Goal: Information Seeking & Learning: Learn about a topic

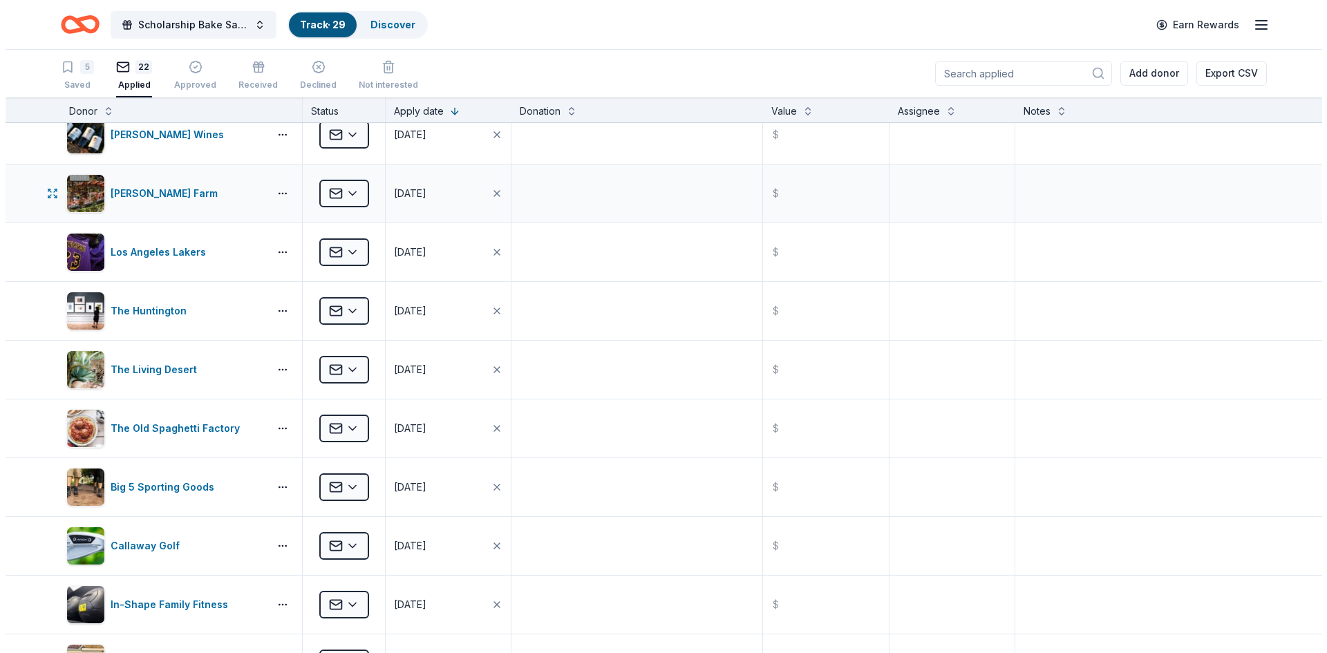
scroll to position [484, 0]
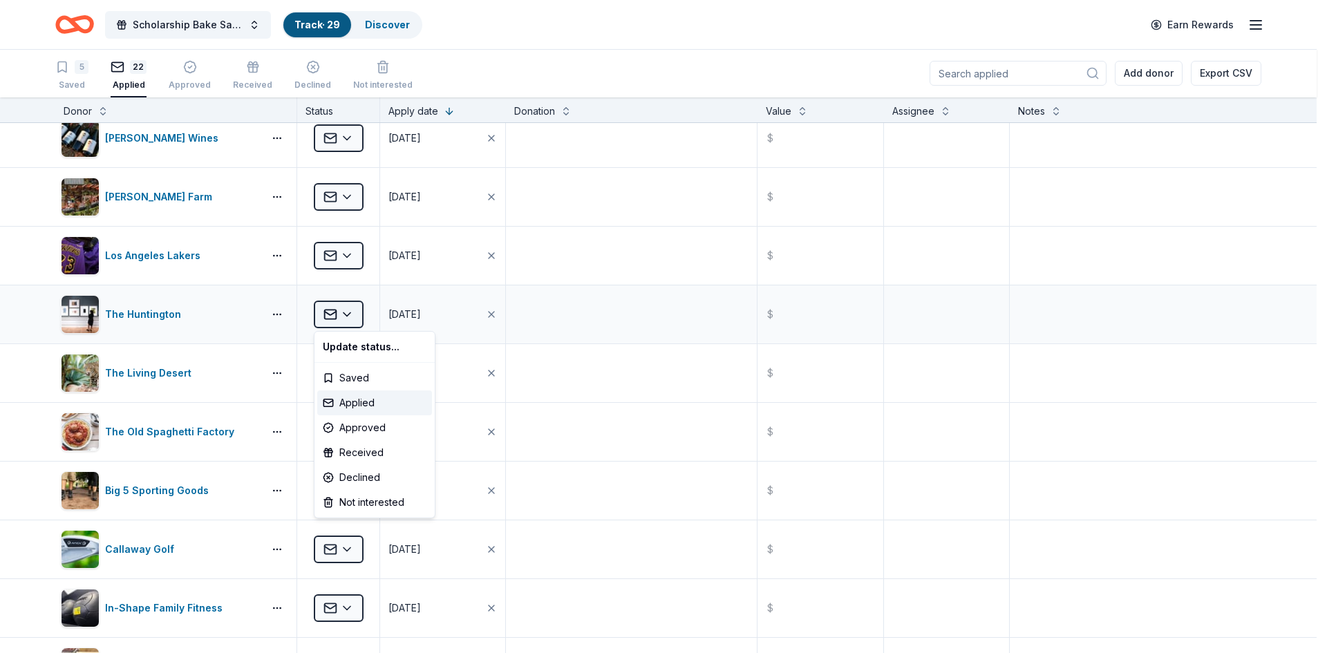
click at [350, 313] on html "Scholarship Bake Sale and Raffle Track · 29 Discover Earn Rewards 5 Saved 22 Ap…" at bounding box center [663, 325] width 1327 height 653
click at [357, 424] on div "Approved" at bounding box center [374, 427] width 115 height 25
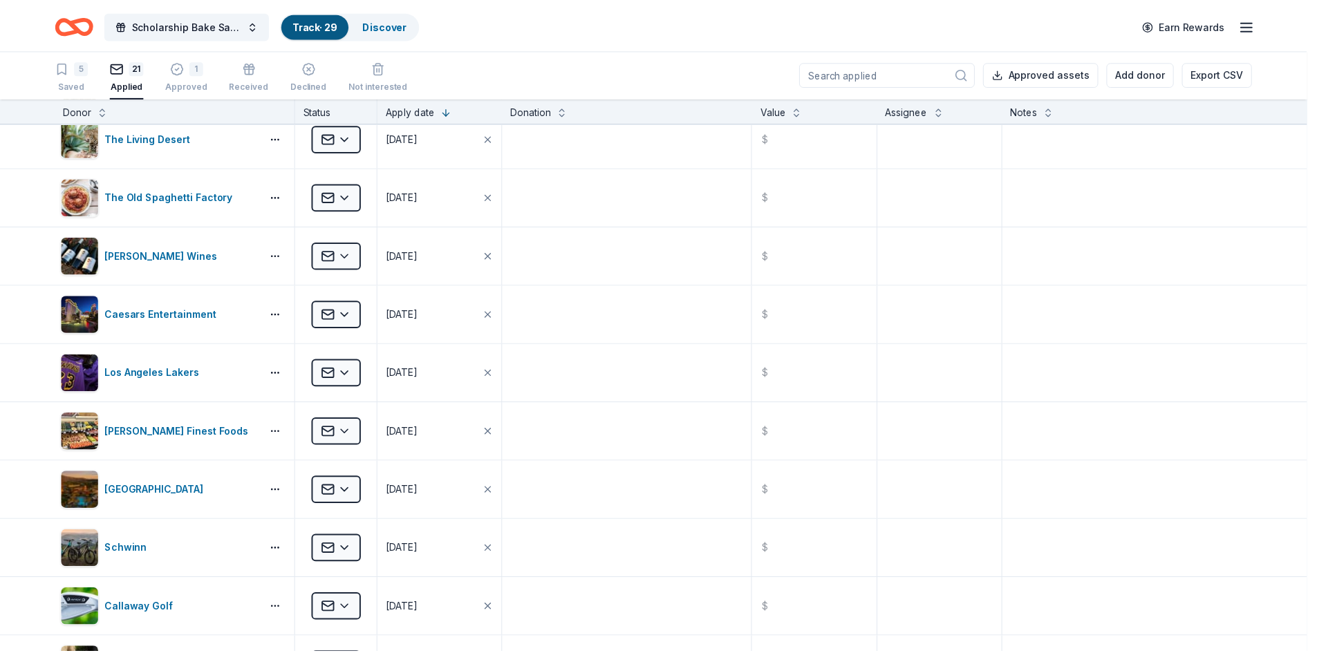
scroll to position [366, 0]
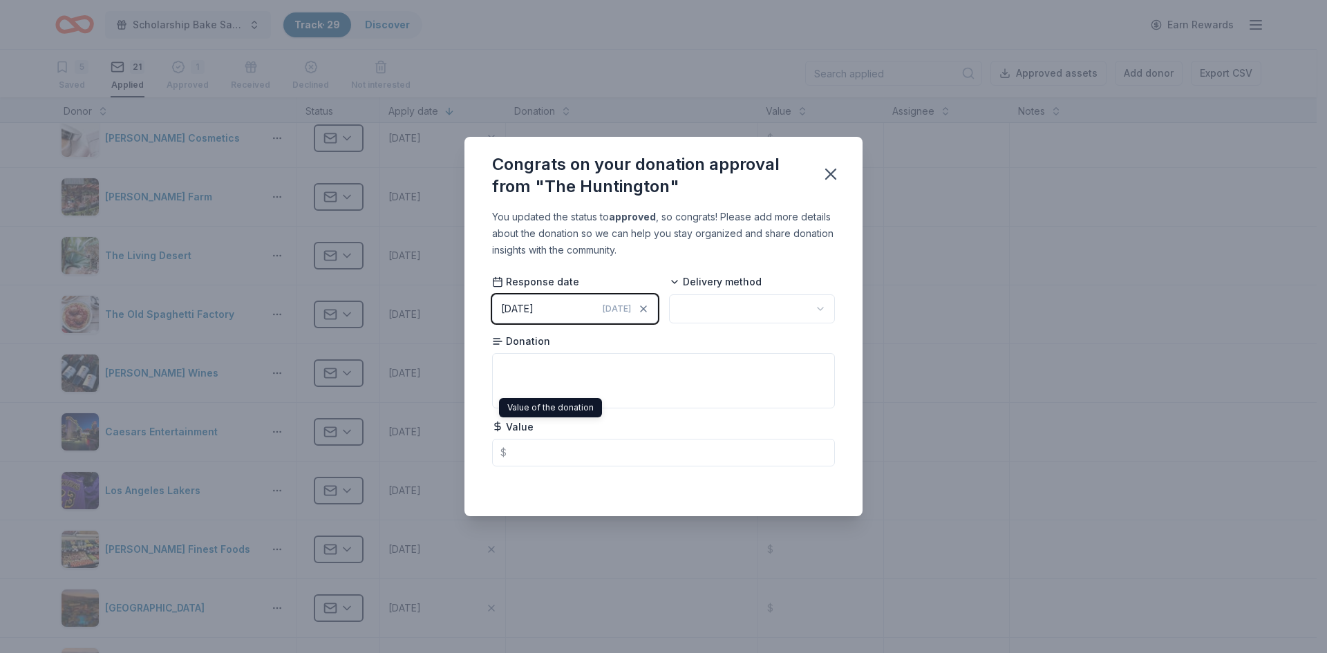
click at [514, 428] on span "Value" at bounding box center [512, 427] width 41 height 14
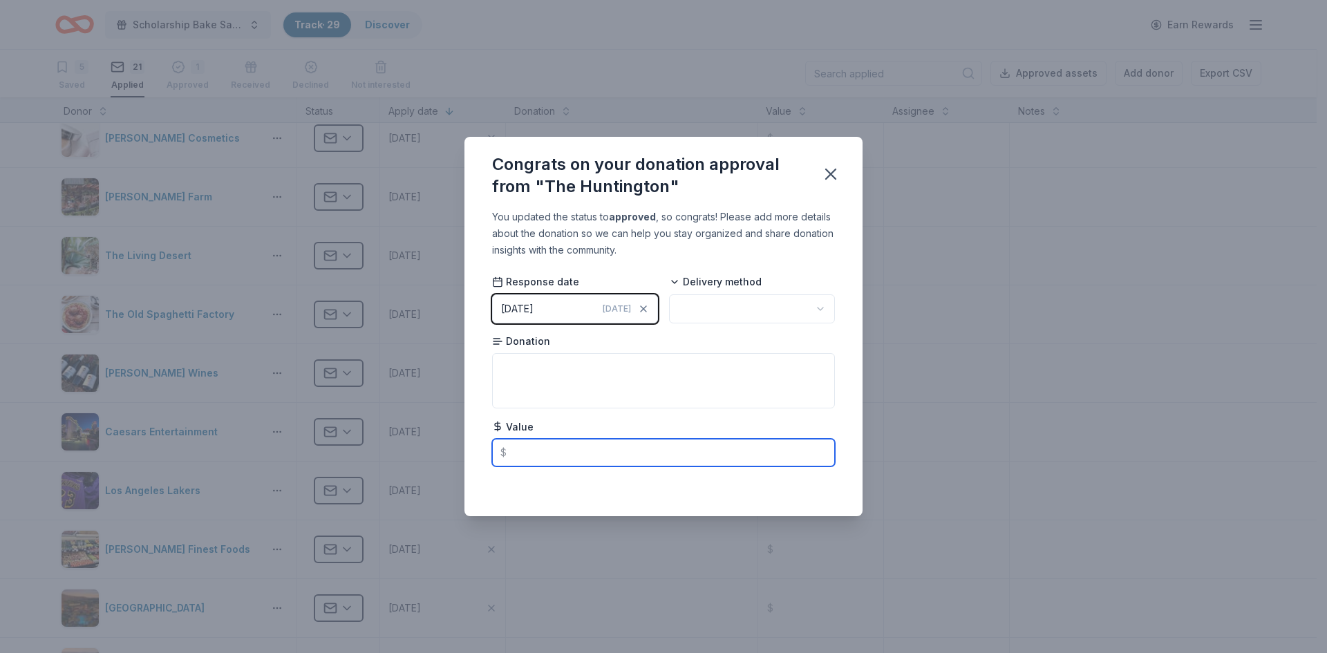
click at [514, 458] on input "text" at bounding box center [663, 453] width 343 height 28
type input "58.00"
click at [828, 178] on icon "button" at bounding box center [830, 174] width 19 height 19
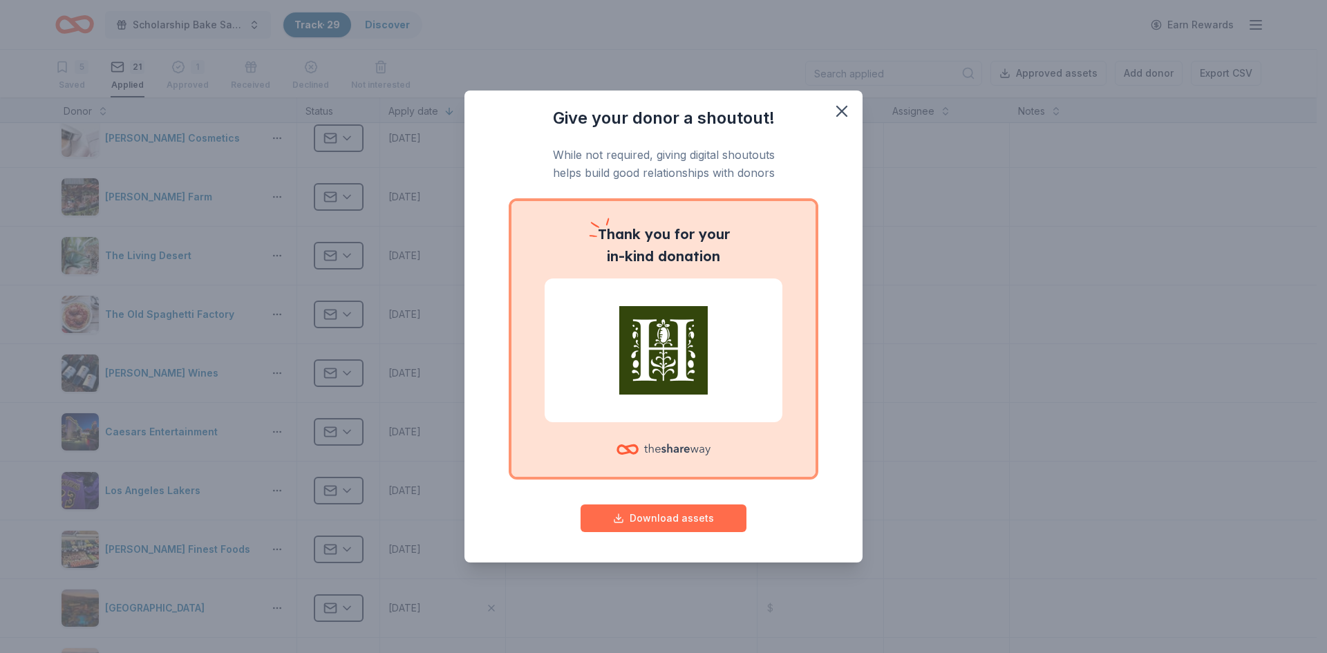
click at [657, 518] on button "Download assets" at bounding box center [664, 519] width 166 height 28
click at [841, 111] on icon "button" at bounding box center [842, 111] width 10 height 10
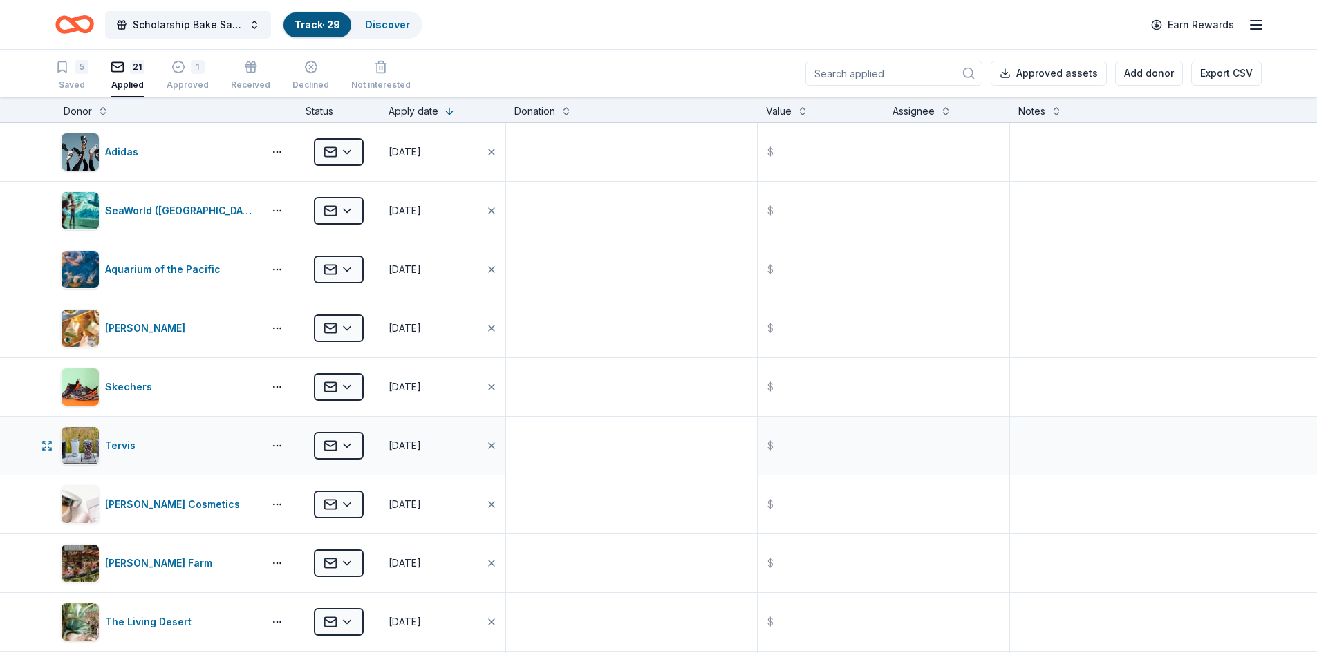
scroll to position [0, 0]
click at [253, 26] on button "Scholarship Bake Sale and Raffle" at bounding box center [188, 25] width 166 height 28
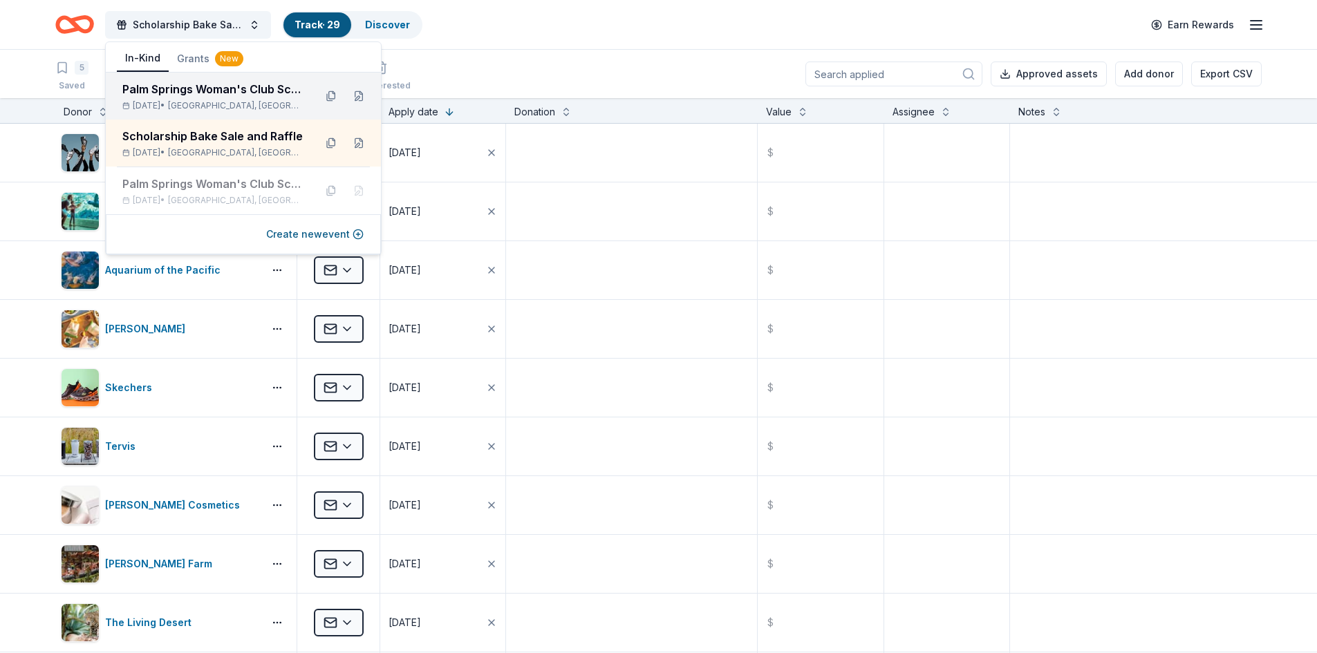
click at [230, 89] on div "Palm Springs Woman's Club Scholarship Event" at bounding box center [212, 89] width 181 height 17
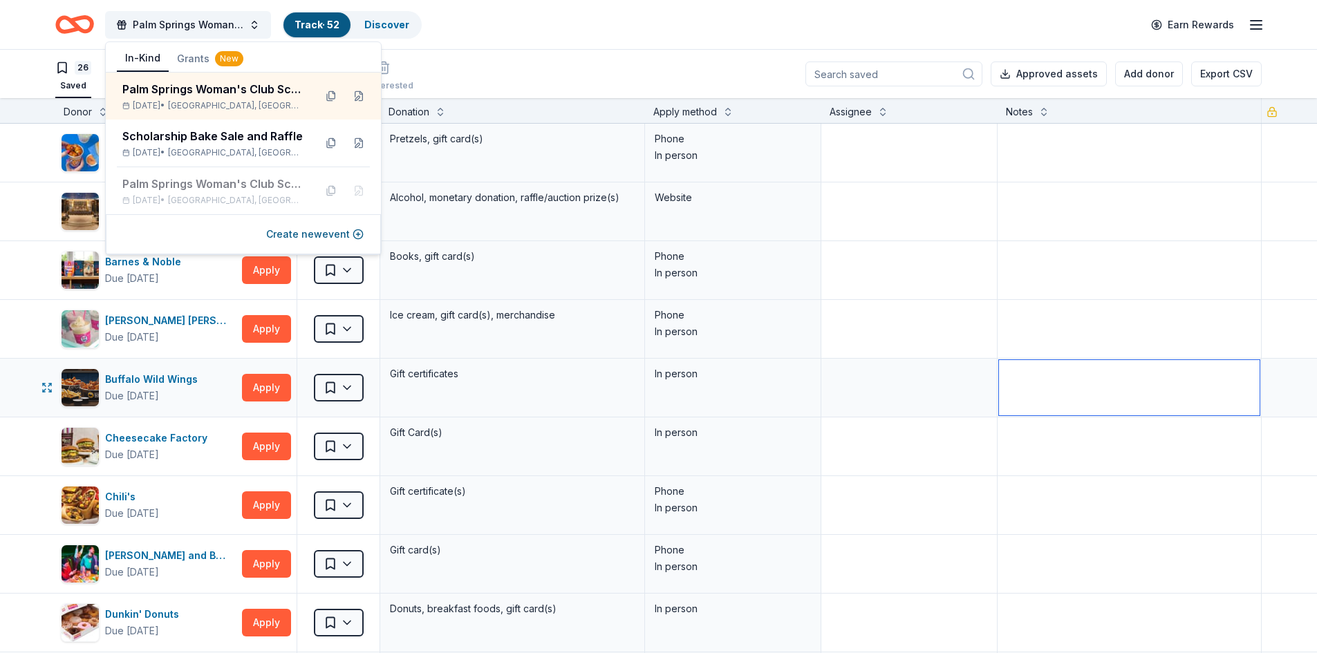
click at [1074, 386] on textarea at bounding box center [1129, 387] width 261 height 55
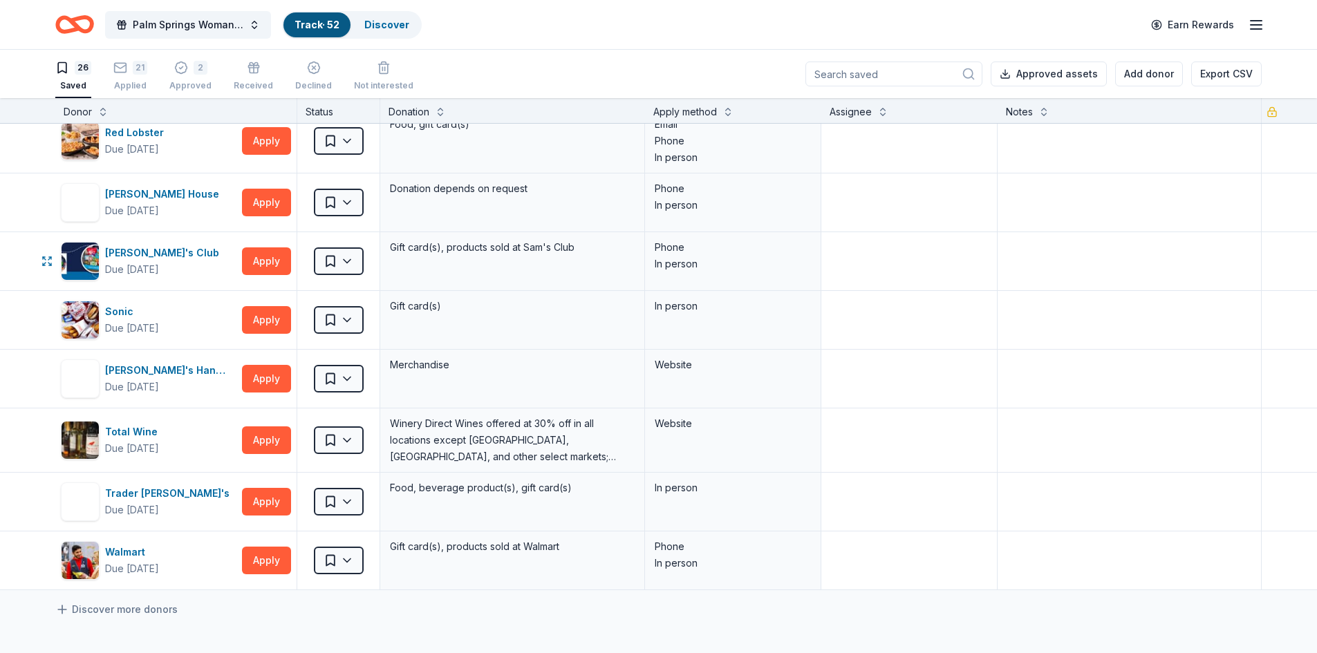
scroll to position [1106, 0]
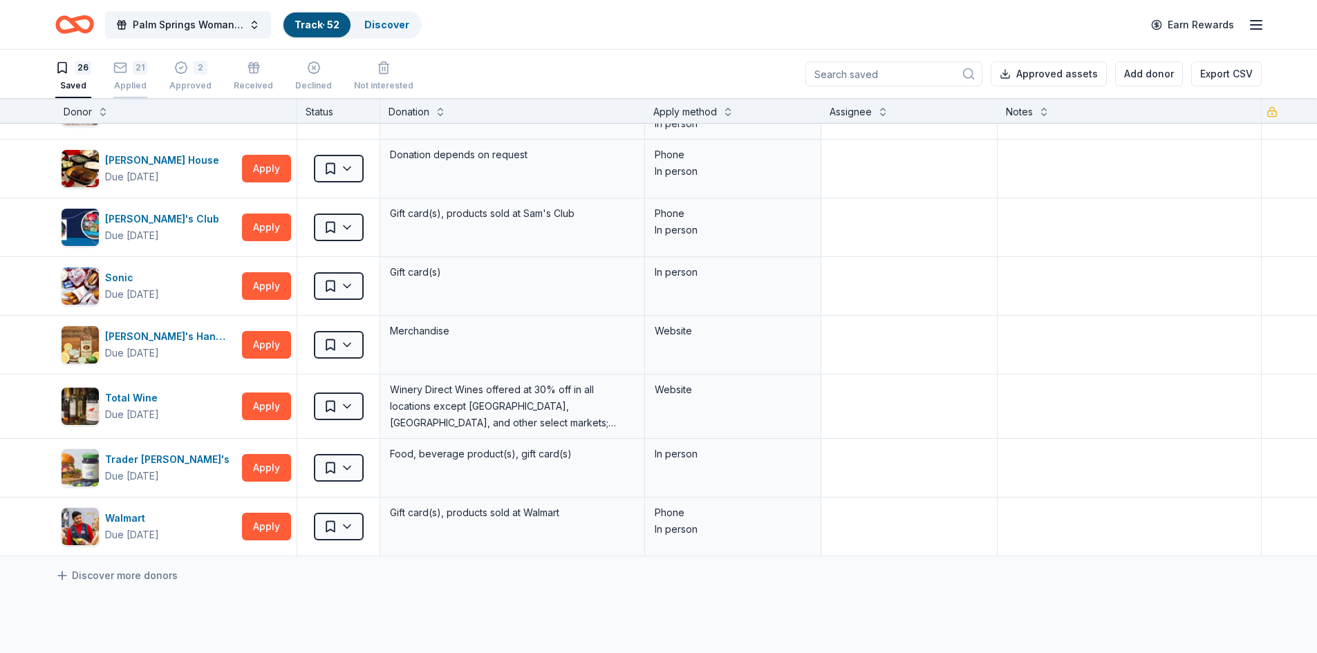
click at [130, 73] on div "21" at bounding box center [130, 68] width 34 height 14
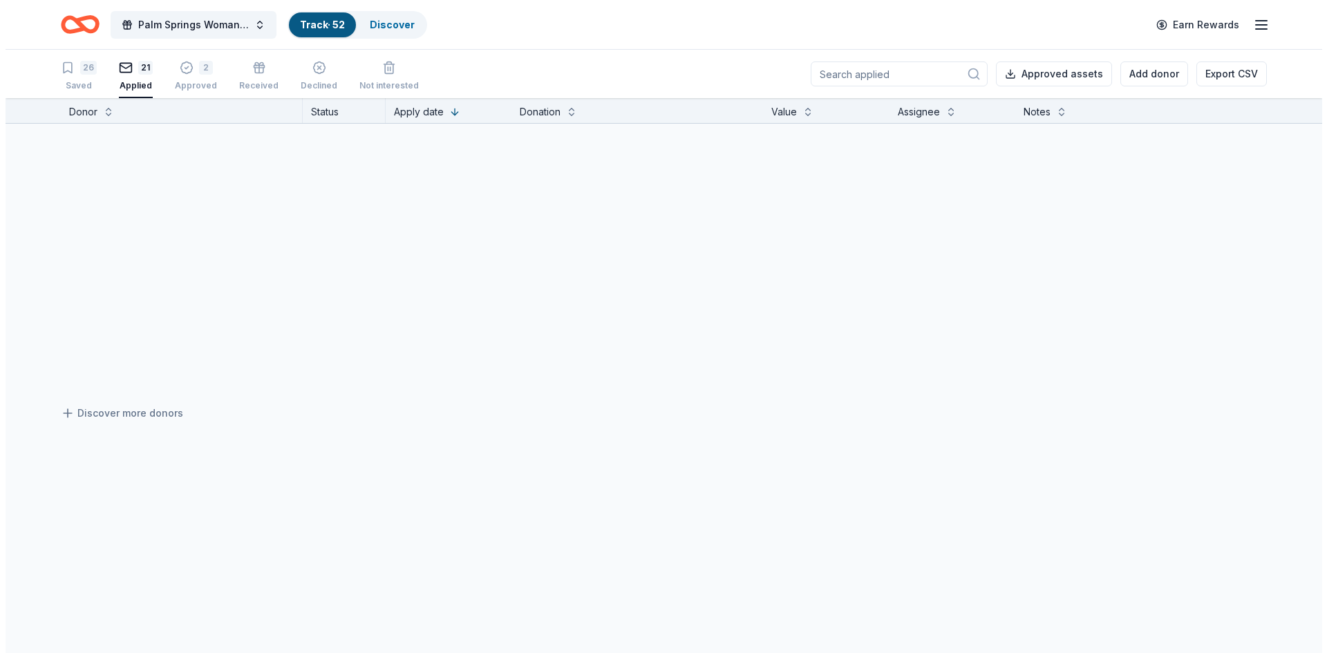
scroll to position [801, 0]
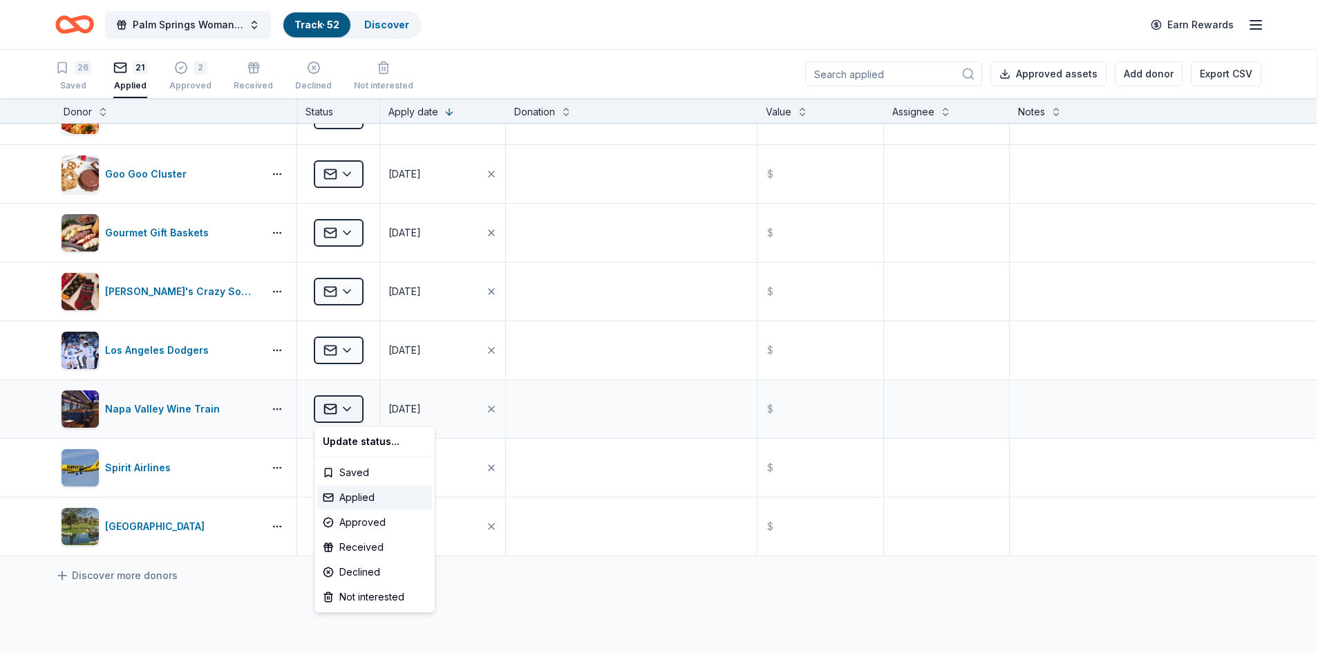
click at [348, 408] on html "Palm Springs Woman's Club Scholarship Event Track · 52 Discover Earn Rewards 26…" at bounding box center [663, 326] width 1327 height 653
click at [343, 569] on div "Declined" at bounding box center [374, 572] width 115 height 25
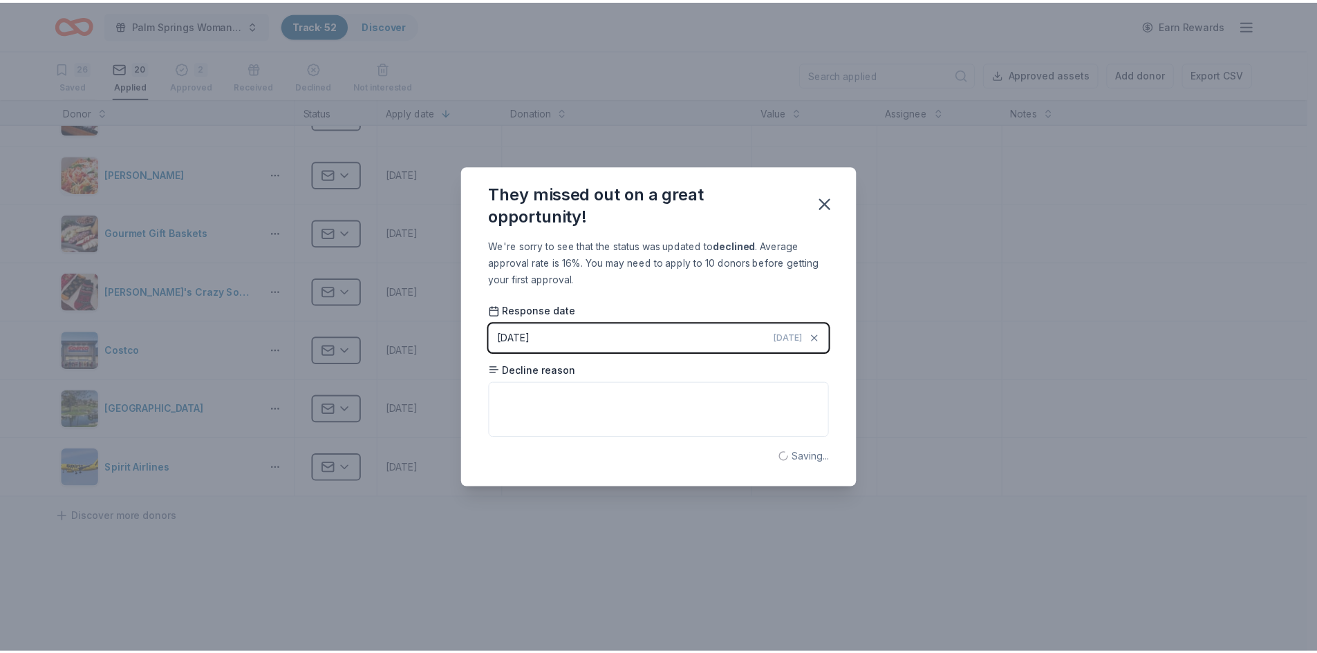
scroll to position [742, 0]
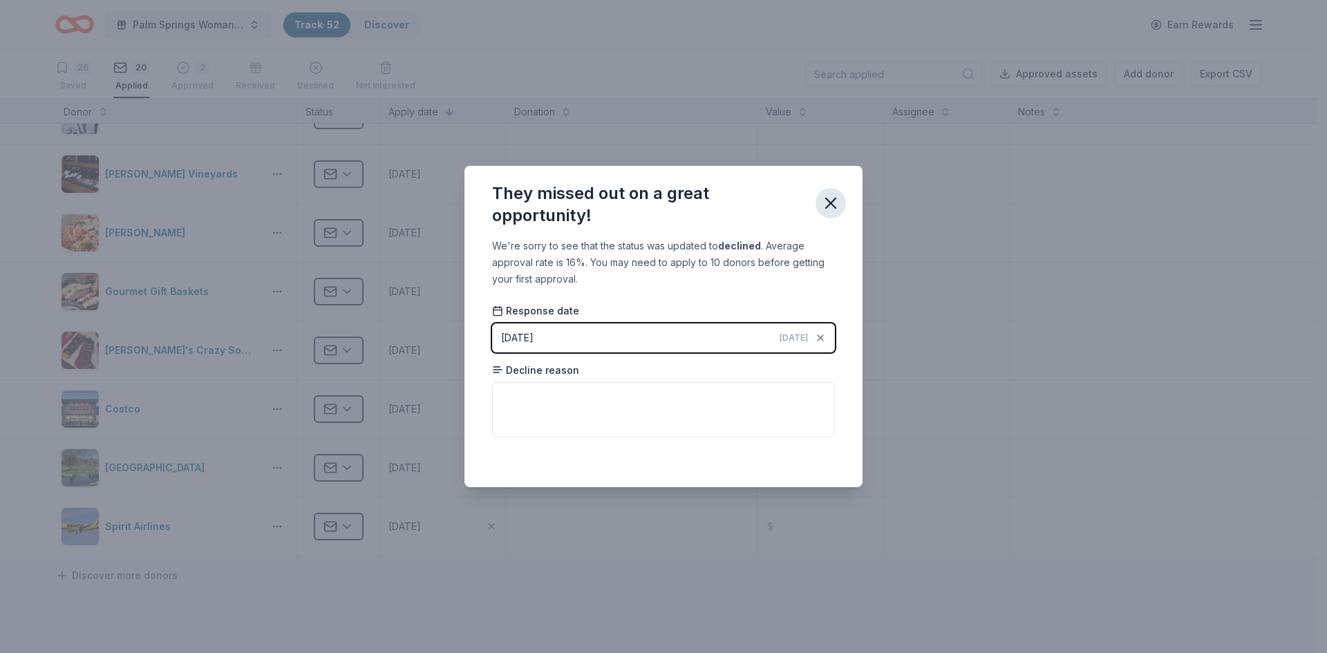
click at [829, 201] on icon "button" at bounding box center [831, 203] width 10 height 10
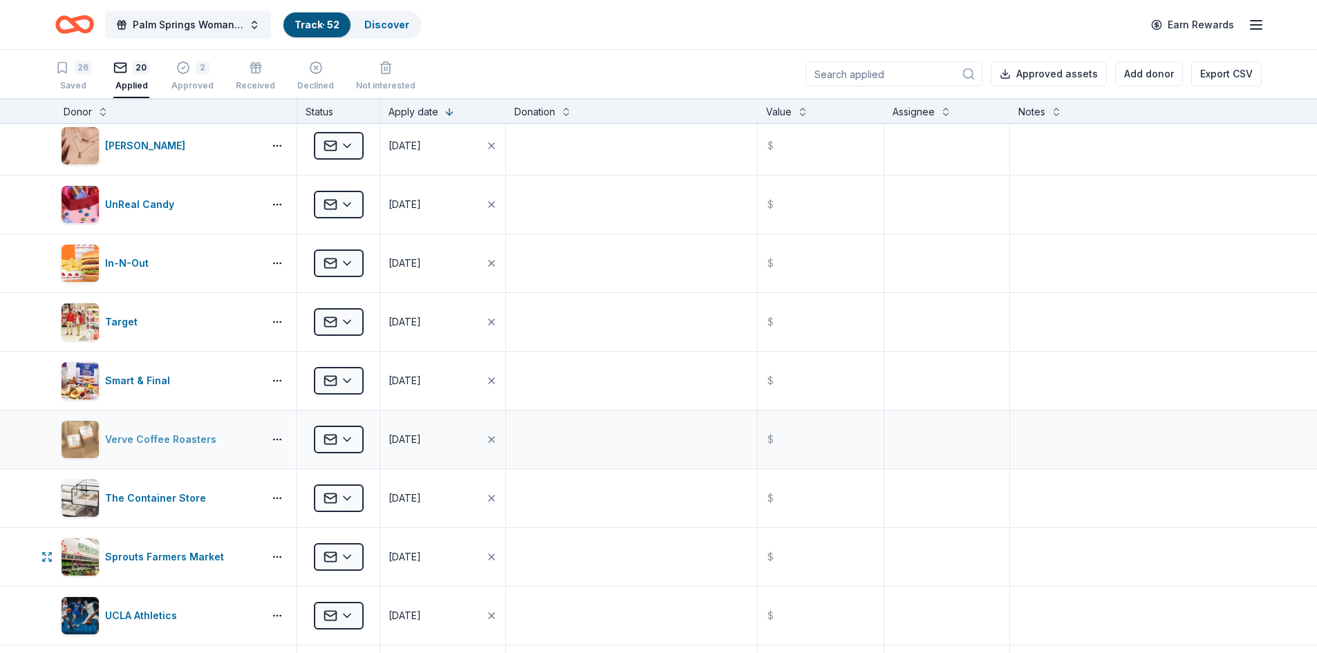
scroll to position [0, 0]
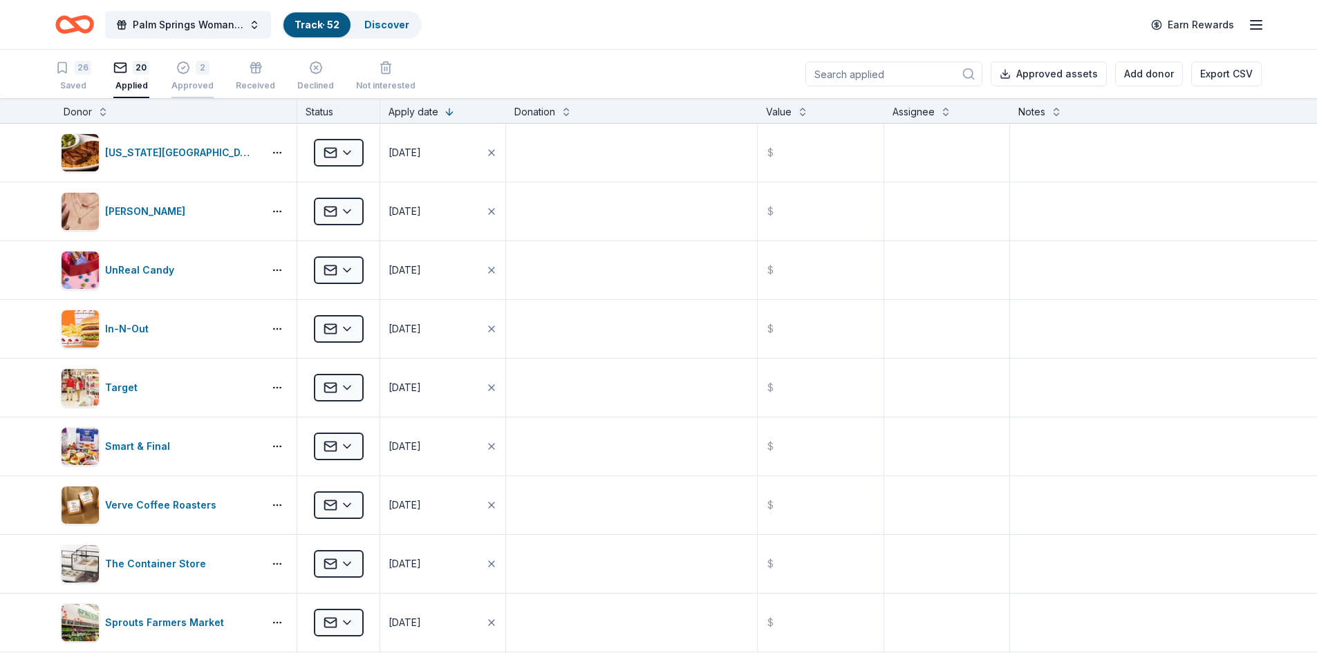
click at [188, 75] on div "2 Approved" at bounding box center [192, 76] width 42 height 30
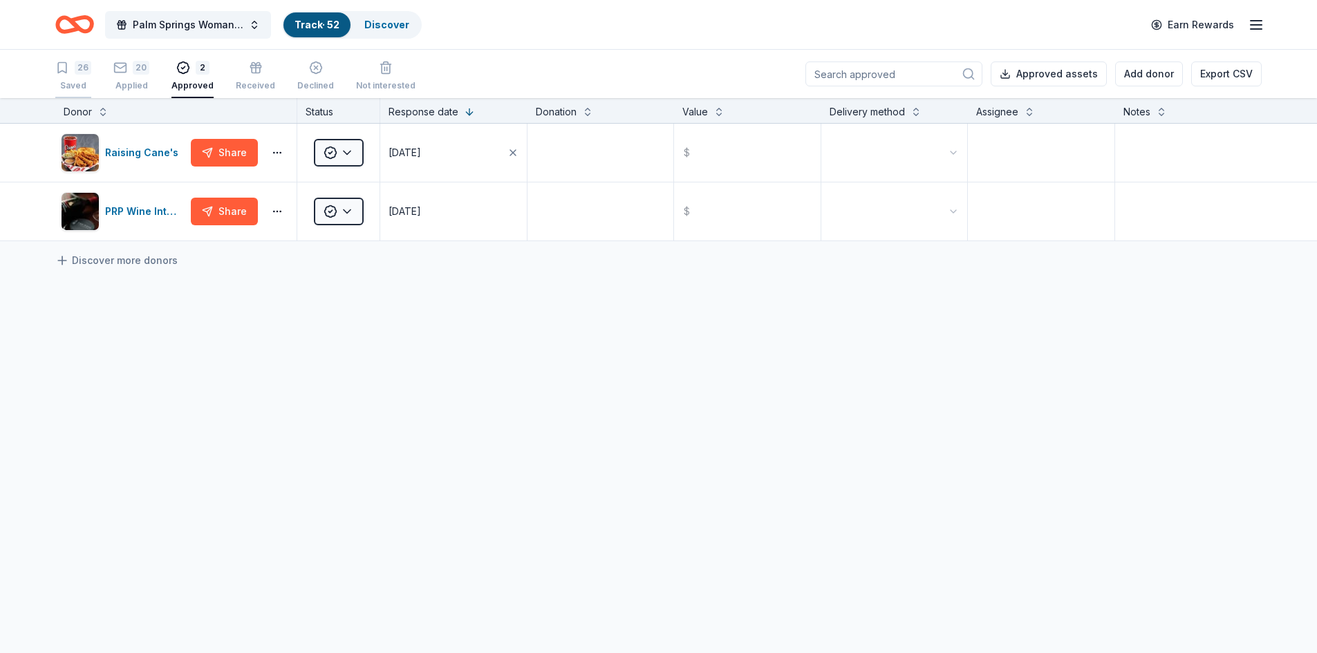
click at [68, 68] on icon "button" at bounding box center [62, 68] width 14 height 14
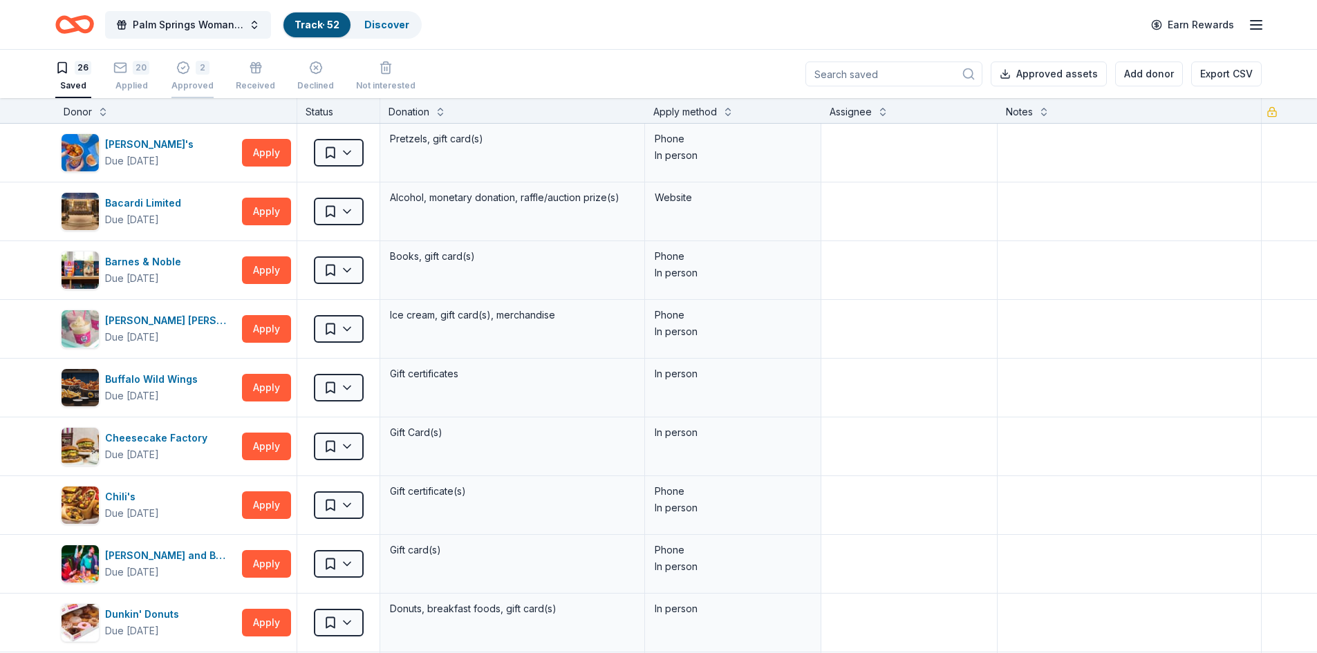
click at [203, 77] on div "2 Approved" at bounding box center [192, 76] width 42 height 30
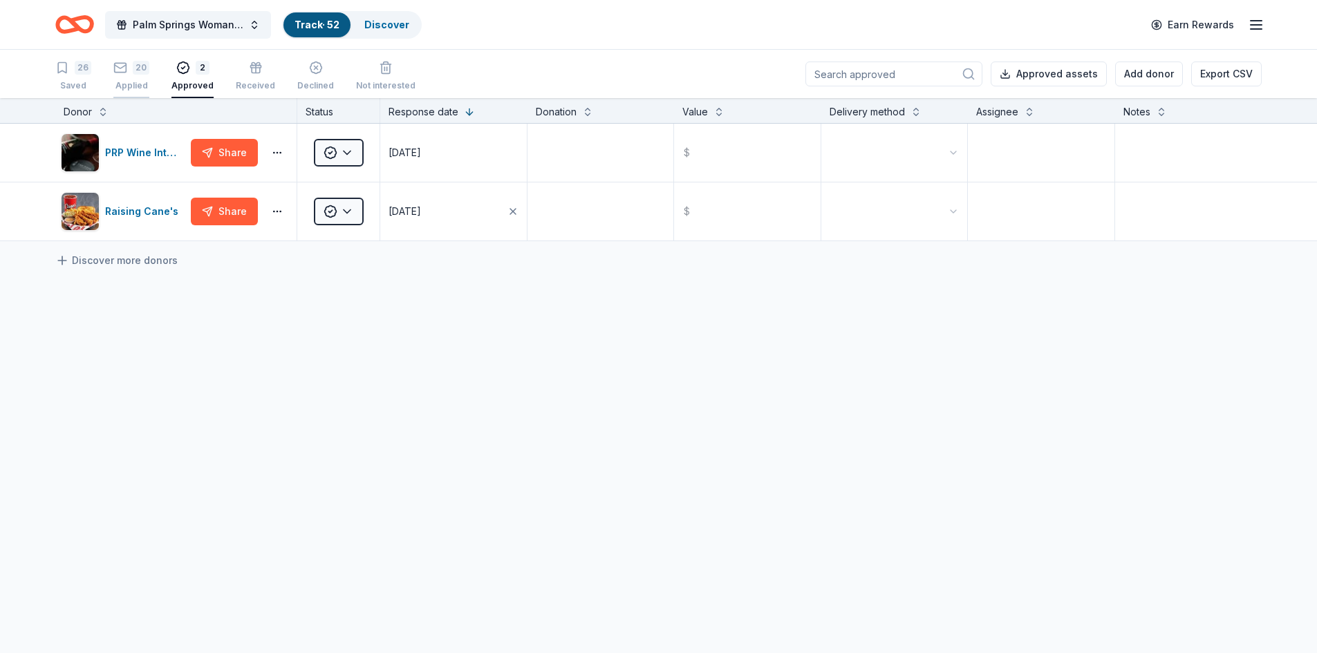
click at [117, 84] on div "Applied" at bounding box center [131, 85] width 36 height 11
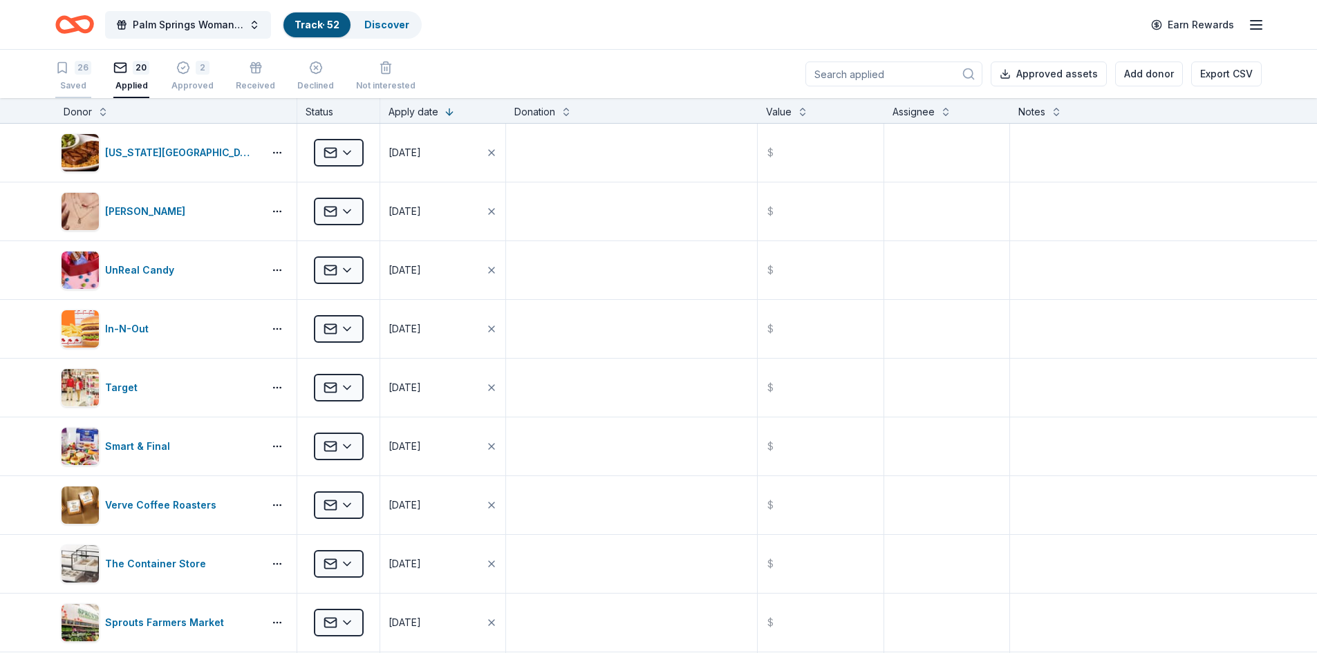
click at [64, 79] on div "26 Saved" at bounding box center [73, 76] width 36 height 30
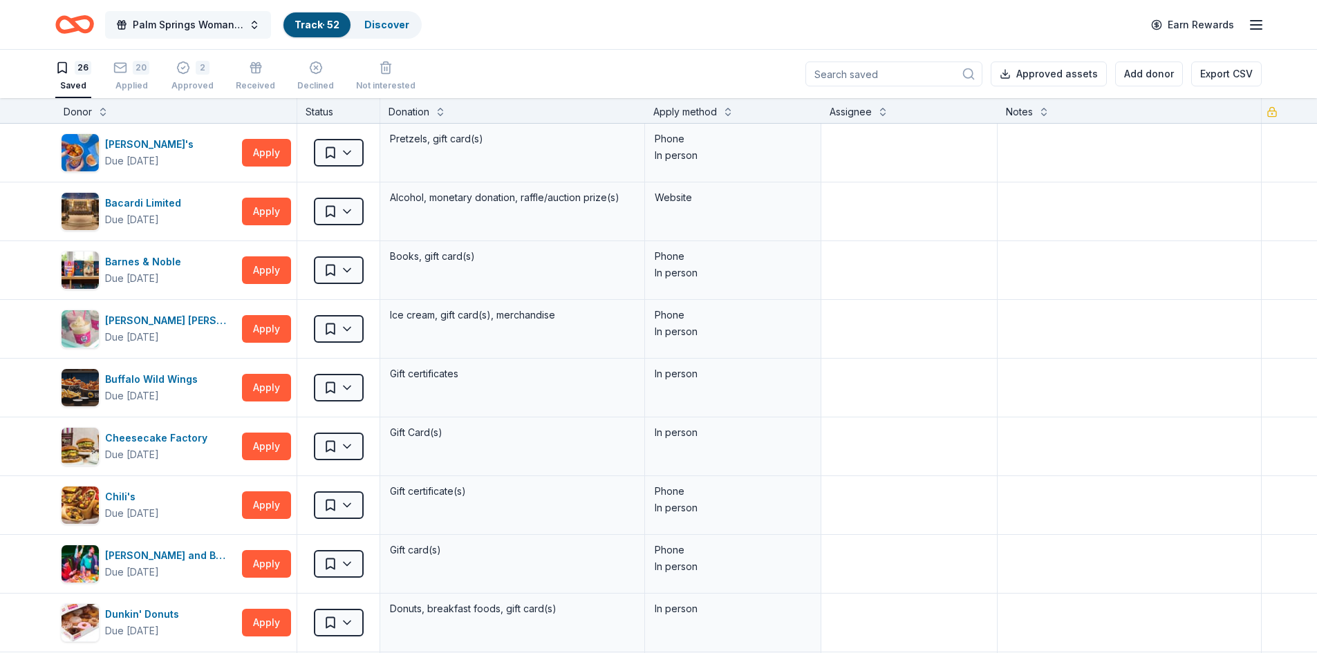
click at [223, 20] on span "Palm Springs Woman's Club Scholarship Event" at bounding box center [188, 25] width 111 height 17
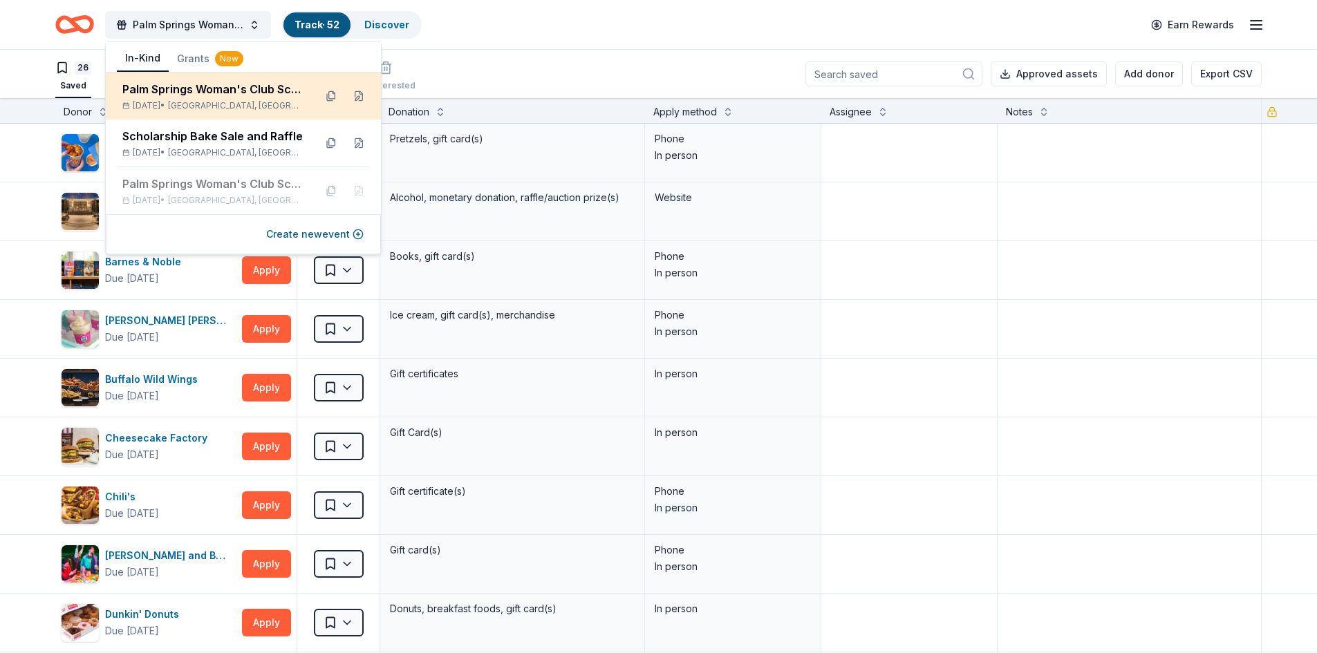
click at [245, 100] on span "Palm Springs, CA" at bounding box center [235, 105] width 135 height 11
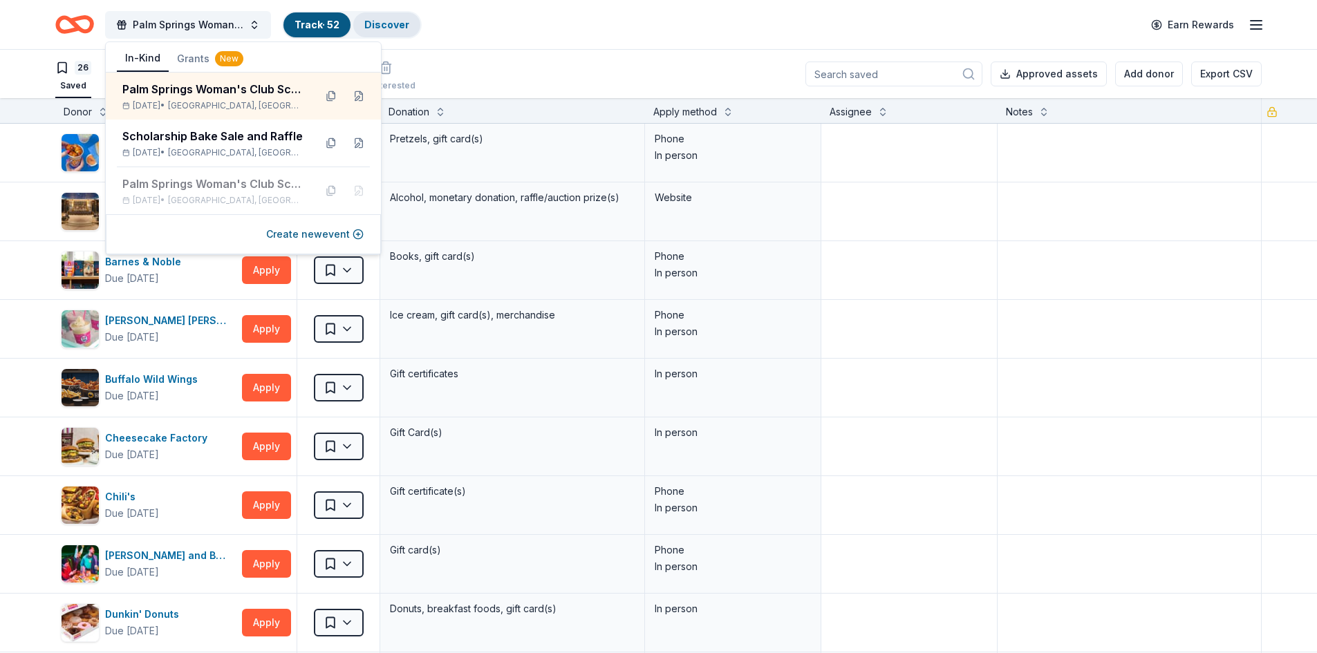
click at [385, 24] on link "Discover" at bounding box center [386, 25] width 45 height 12
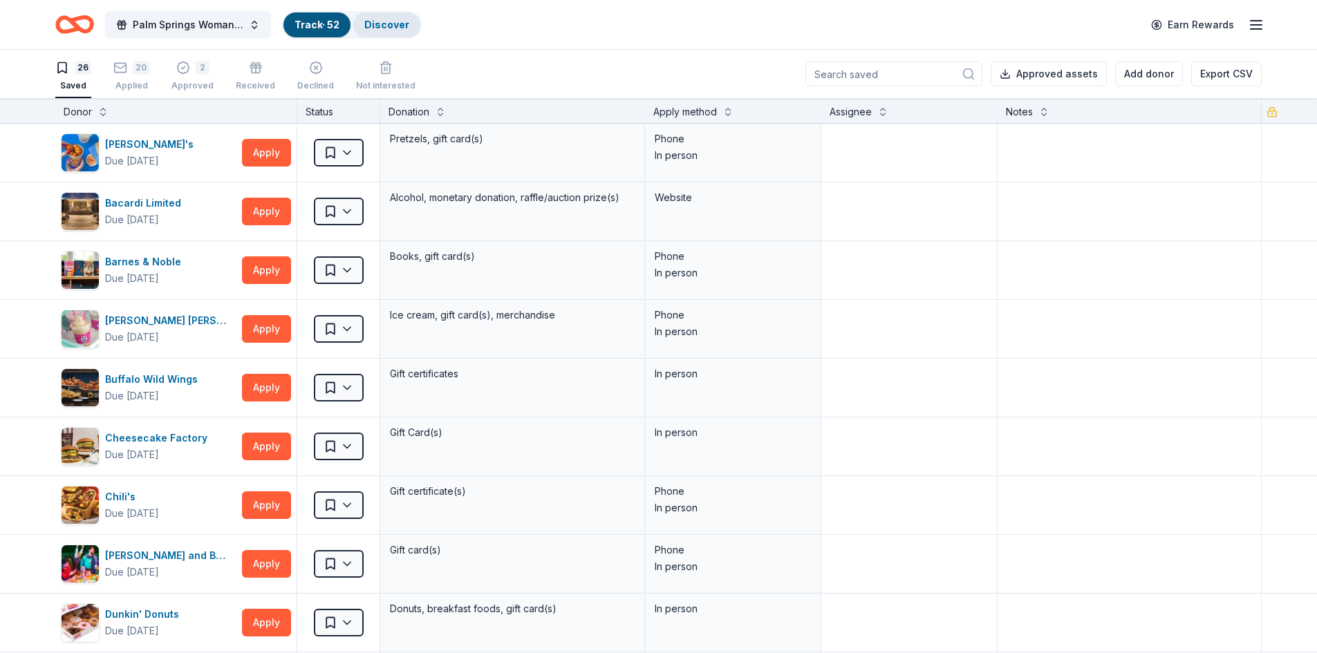
click at [390, 25] on link "Discover" at bounding box center [386, 25] width 45 height 12
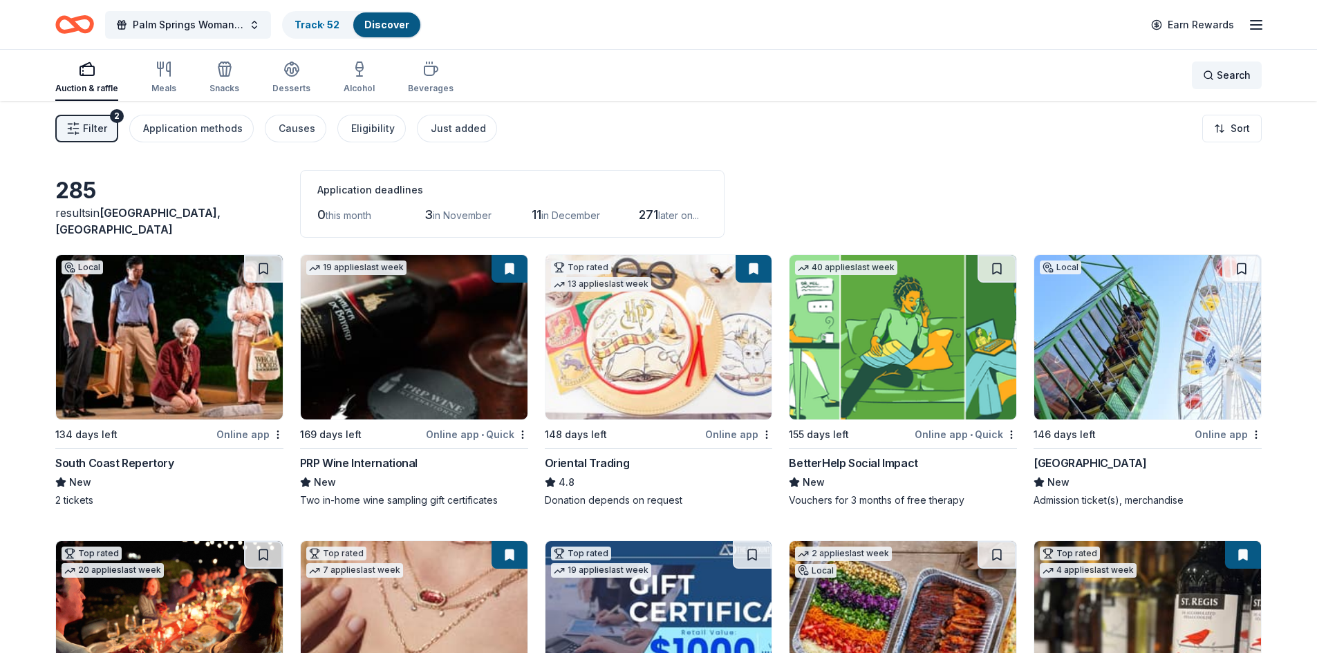
click at [1220, 77] on span "Search" at bounding box center [1234, 75] width 34 height 17
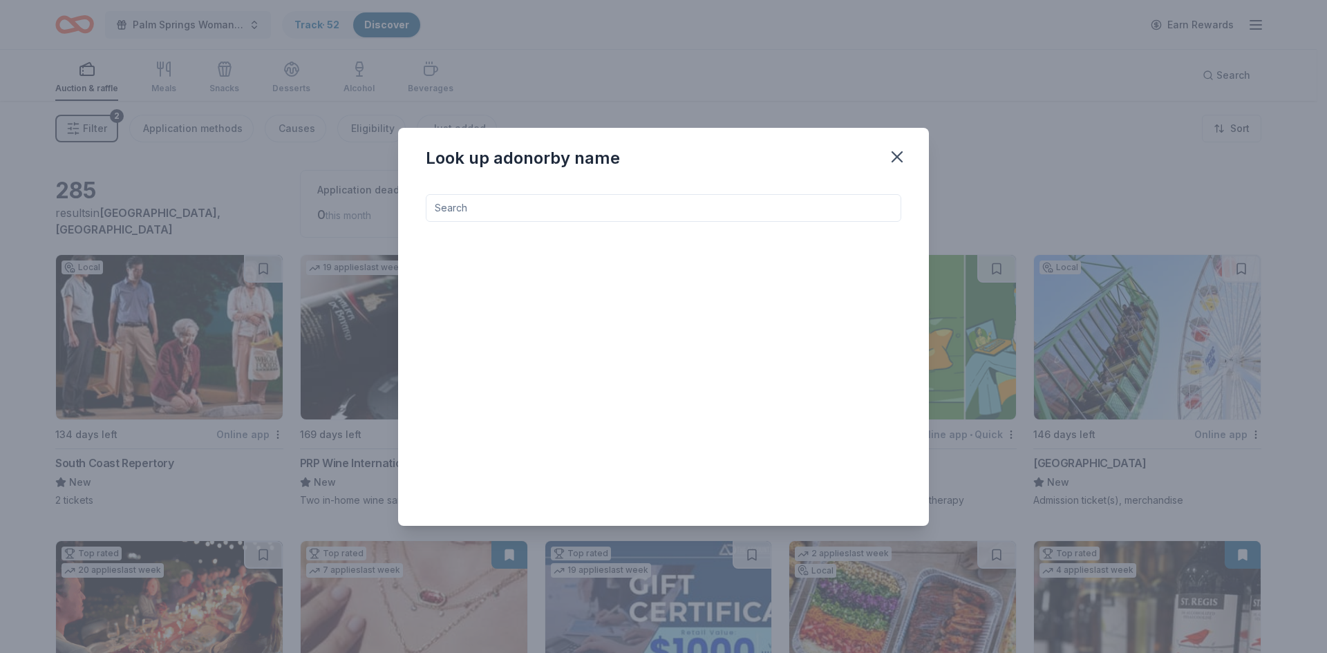
click at [575, 215] on input at bounding box center [664, 208] width 476 height 28
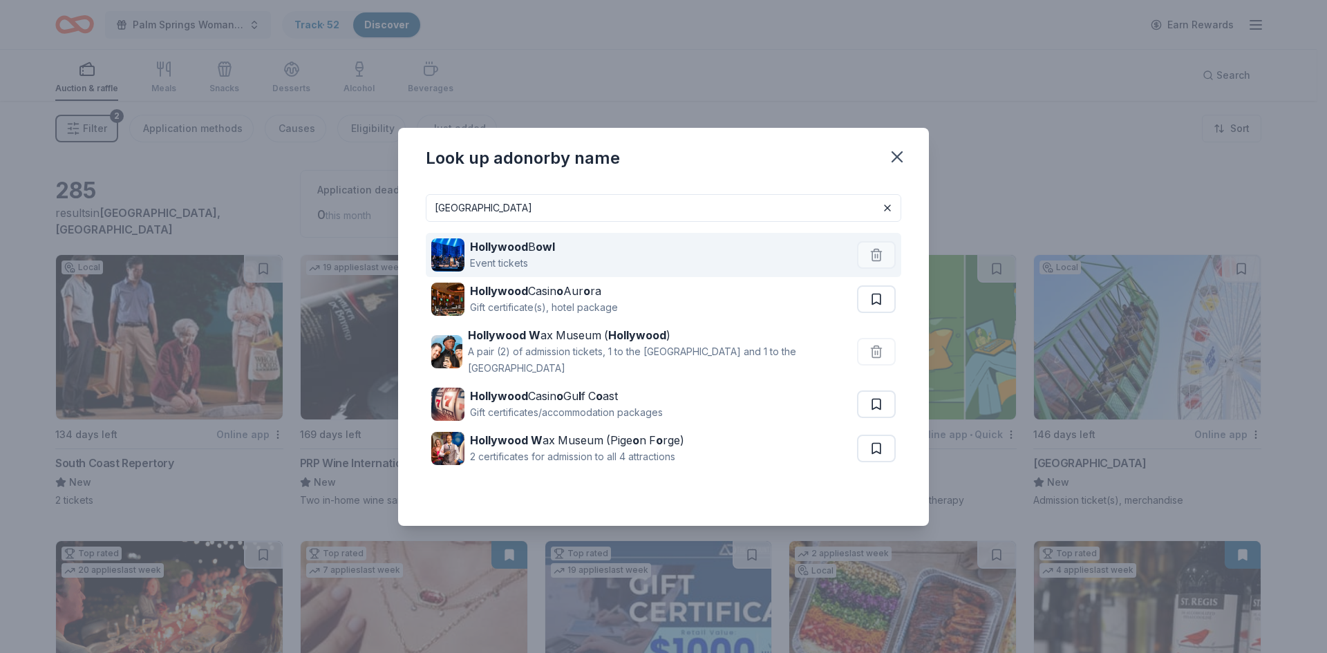
type input "hollywood"
click at [513, 255] on div "Event tickets" at bounding box center [512, 263] width 85 height 17
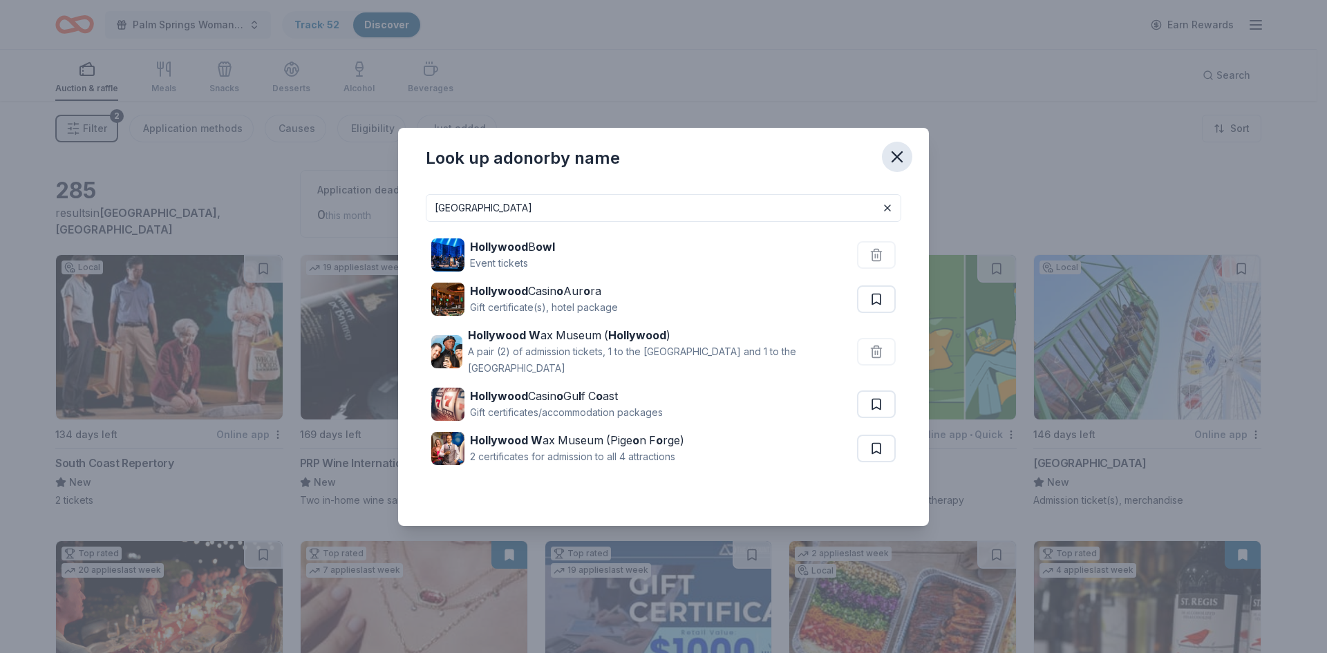
click at [901, 158] on icon "button" at bounding box center [897, 156] width 19 height 19
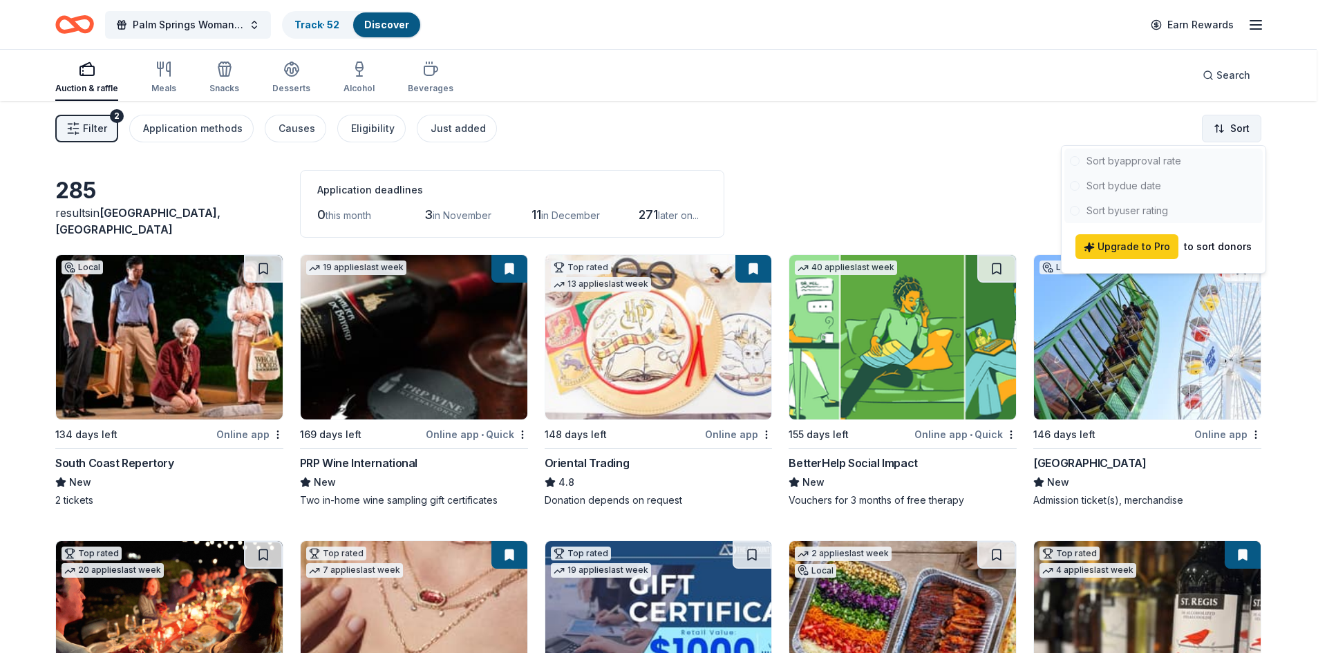
click at [1229, 128] on html "Palm Springs Woman's Club Scholarship Event Track · 52 Discover Earn Rewards Au…" at bounding box center [663, 326] width 1327 height 653
click at [1111, 209] on div at bounding box center [1164, 186] width 198 height 75
click at [863, 129] on html "Palm Springs Woman's Club Scholarship Event Track · 52 Discover Earn Rewards Au…" at bounding box center [663, 326] width 1327 height 653
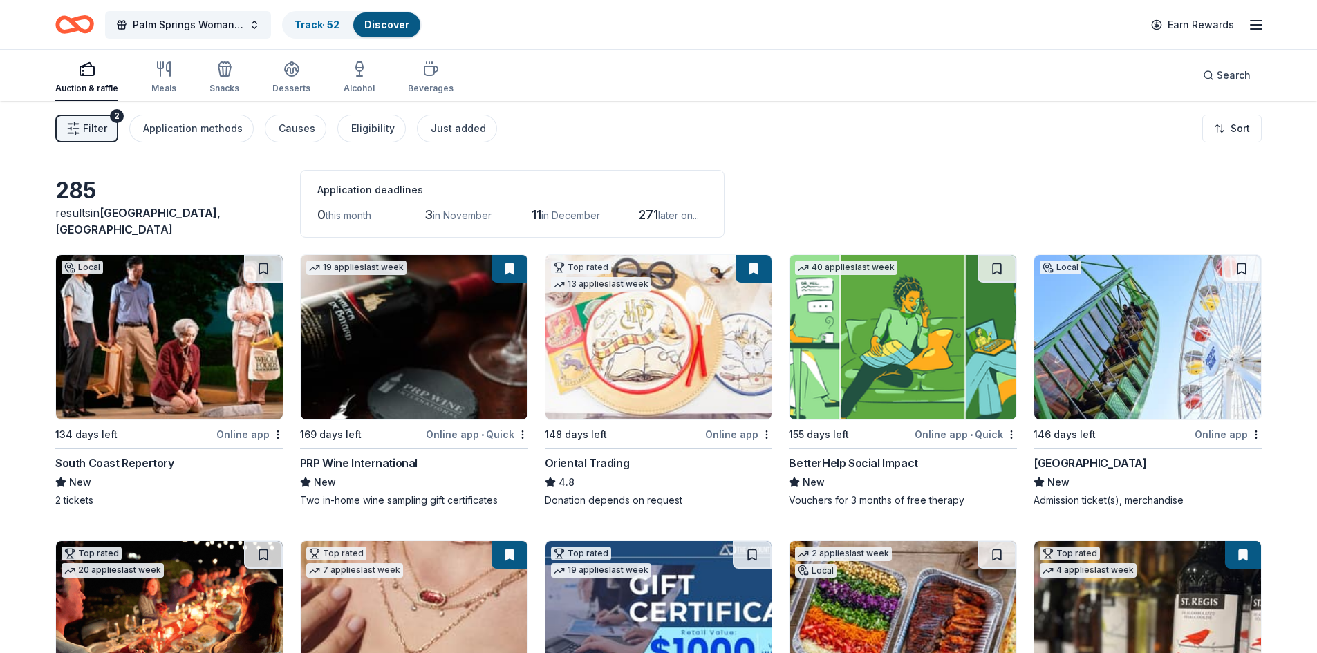
click at [99, 121] on span "Filter" at bounding box center [95, 128] width 24 height 17
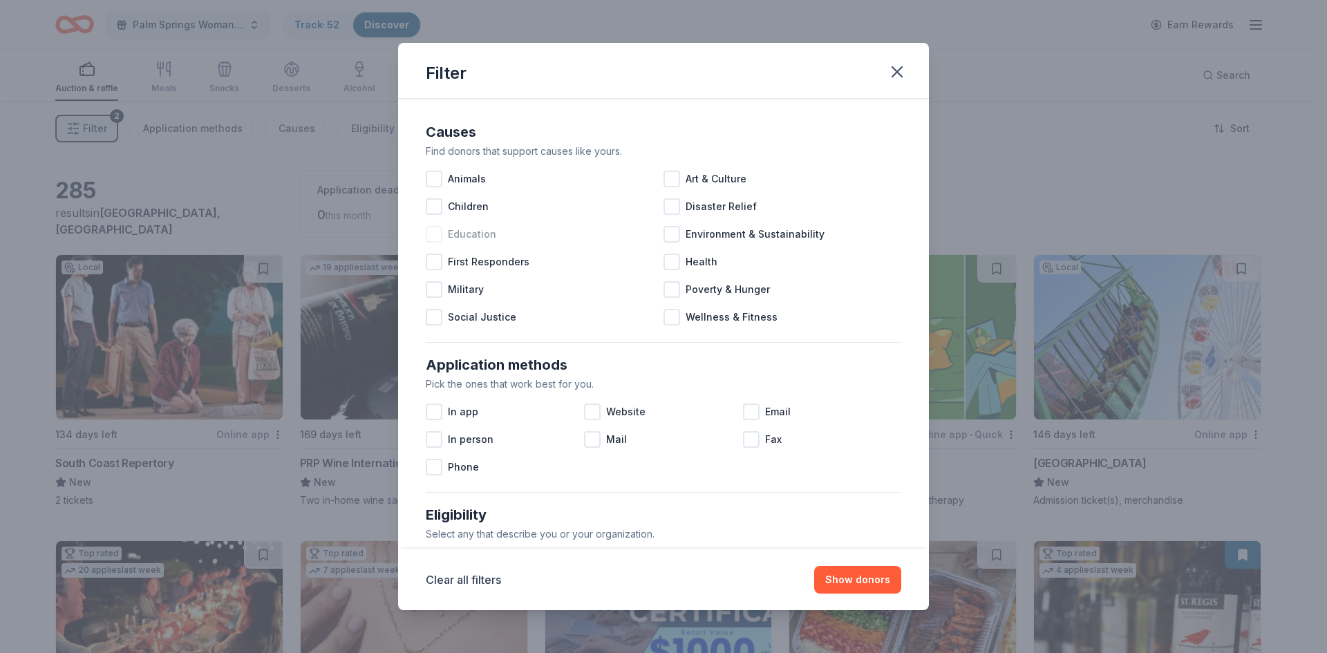
click at [481, 238] on span "Education" at bounding box center [472, 234] width 48 height 17
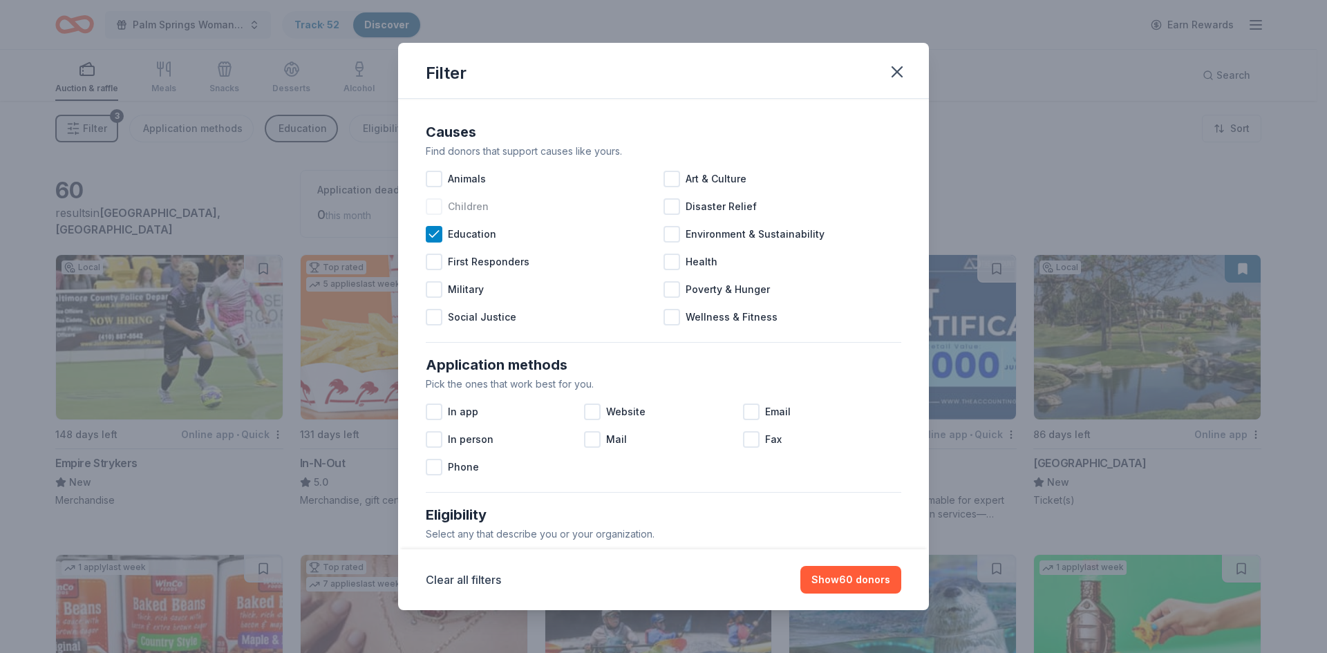
click at [483, 209] on span "Children" at bounding box center [468, 206] width 41 height 17
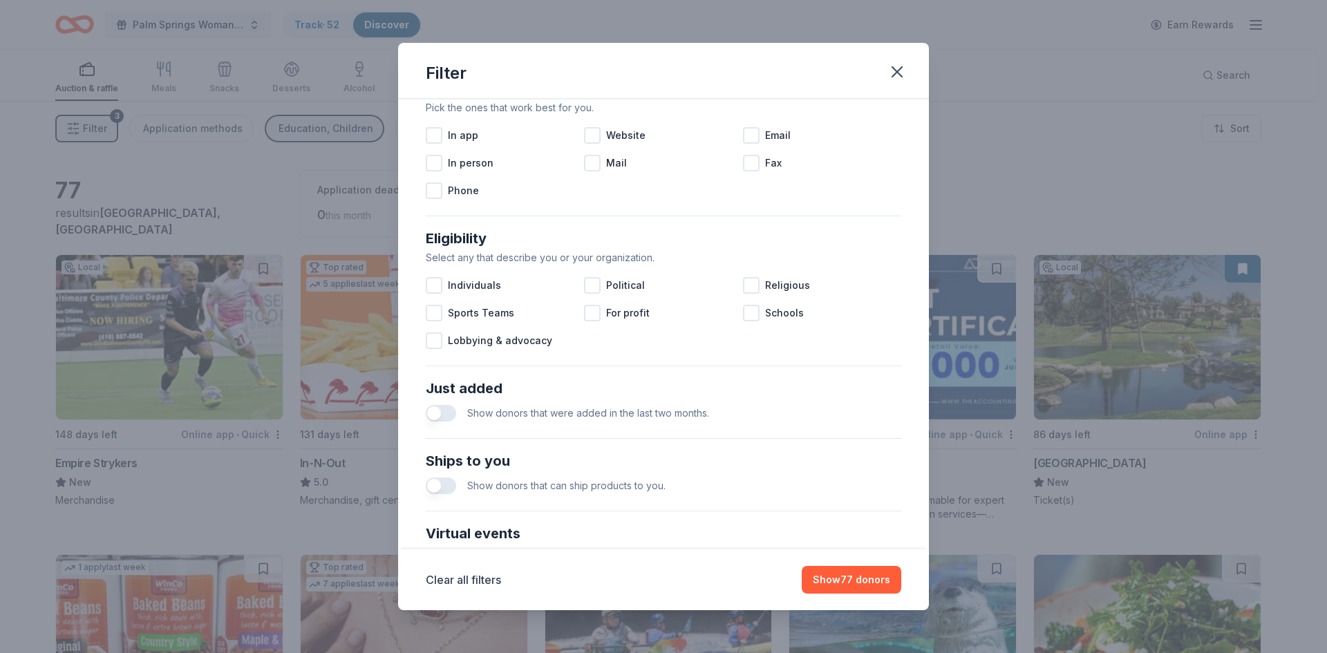
scroll to position [415, 0]
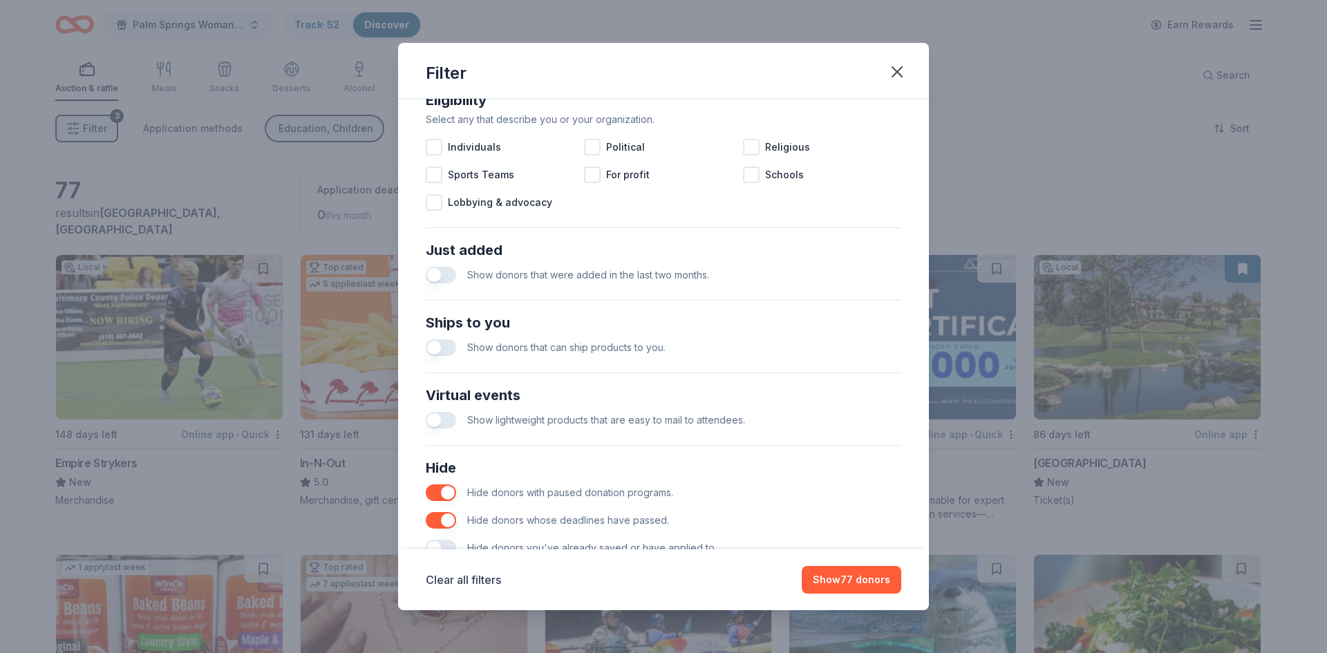
click at [438, 277] on button "button" at bounding box center [441, 275] width 30 height 17
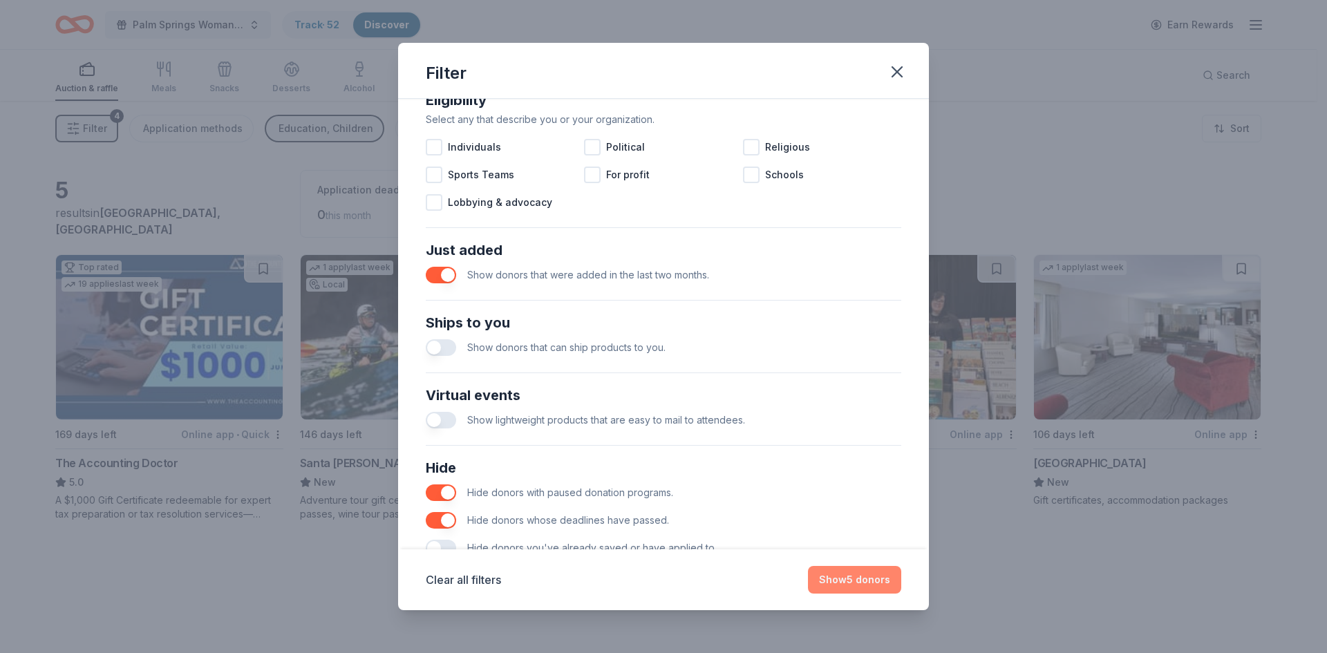
click at [872, 579] on button "Show 5 donors" at bounding box center [854, 580] width 93 height 28
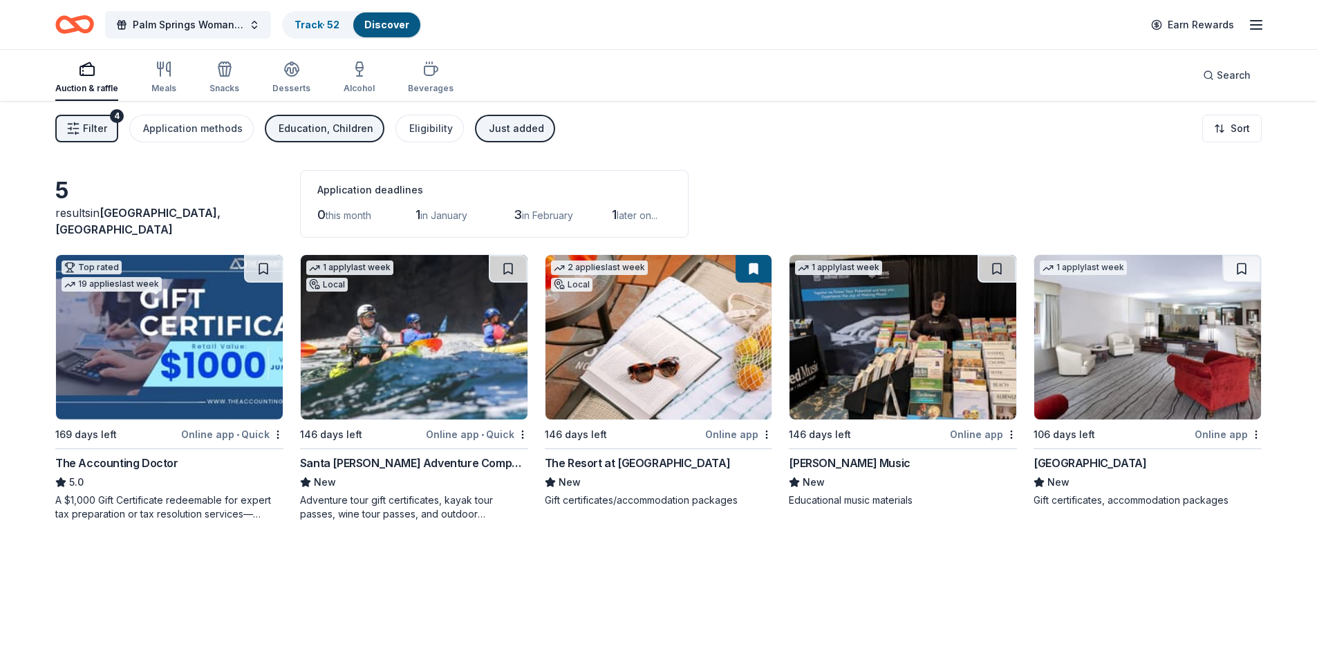
click at [79, 131] on icon "button" at bounding box center [73, 129] width 14 height 14
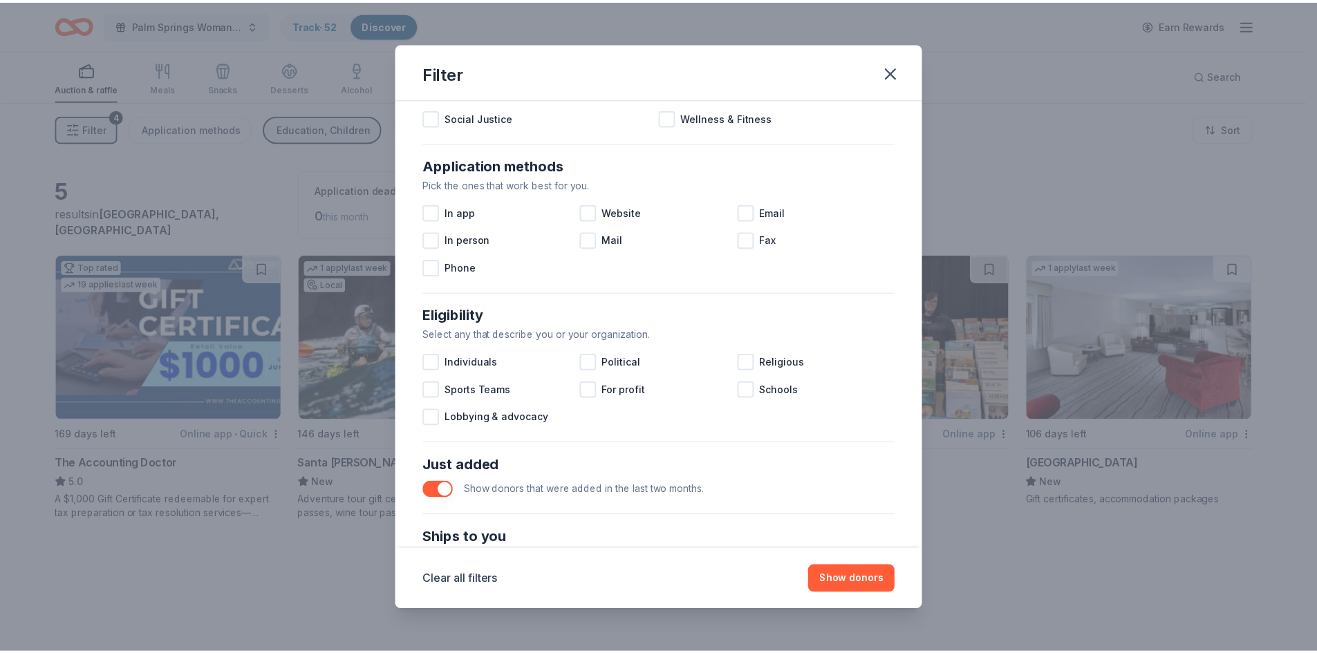
scroll to position [207, 0]
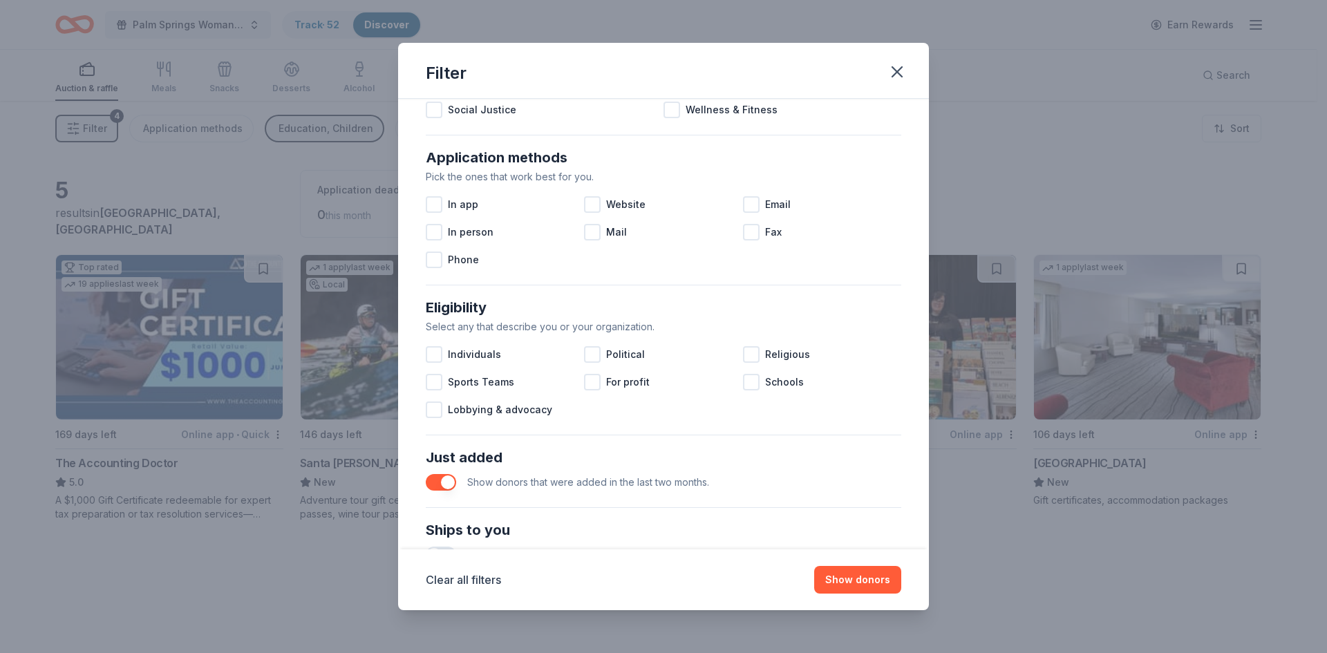
click at [437, 485] on button "button" at bounding box center [441, 482] width 30 height 17
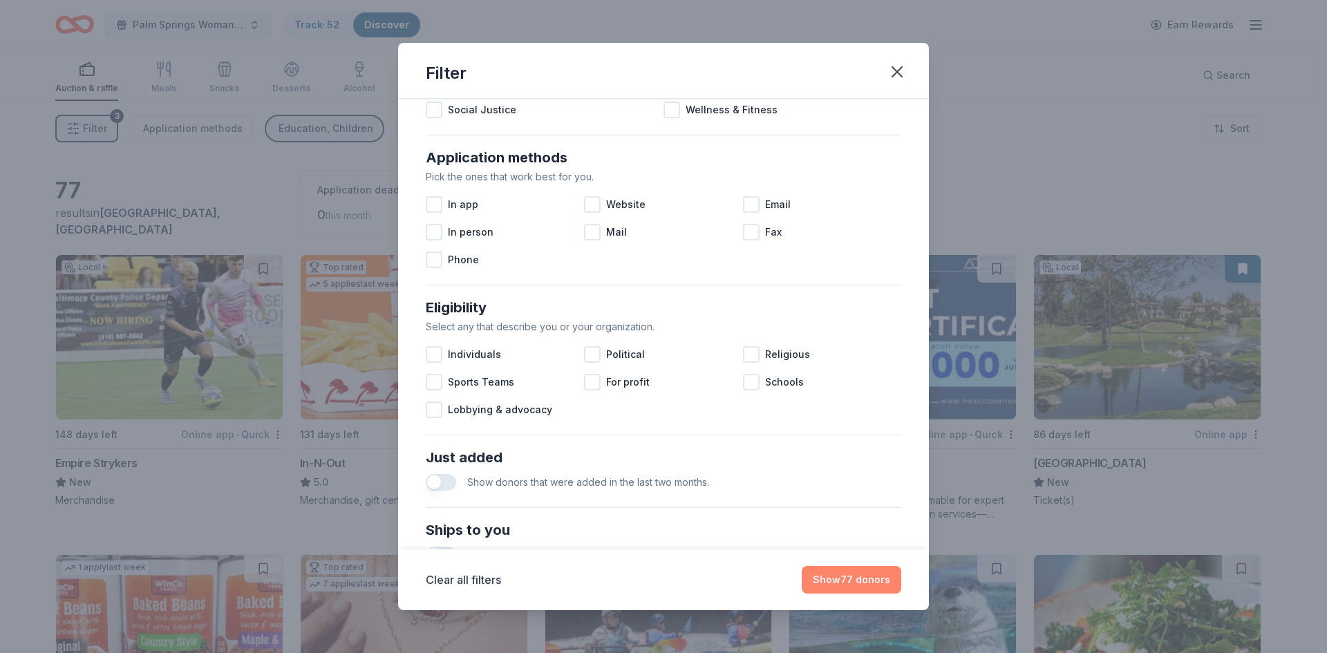
click at [839, 587] on button "Show 77 donors" at bounding box center [852, 580] width 100 height 28
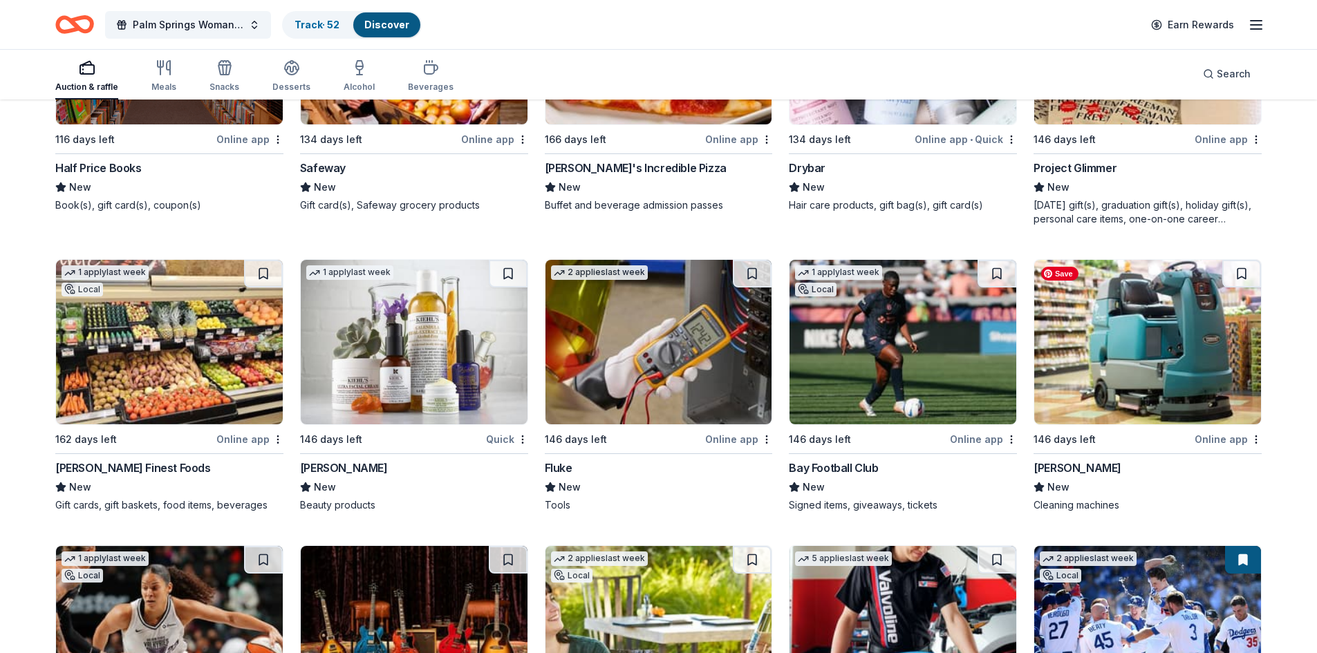
scroll to position [2073, 0]
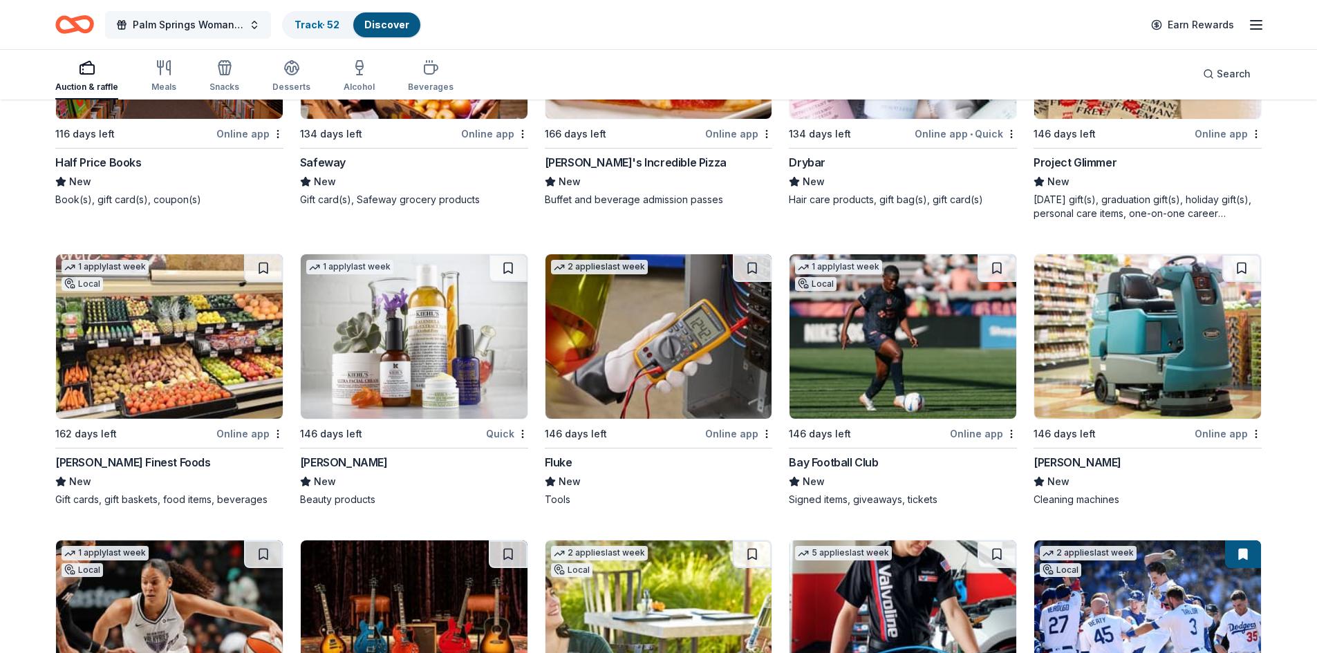
click at [254, 23] on button "Palm Springs Woman's Club Scholarship Event" at bounding box center [188, 25] width 166 height 28
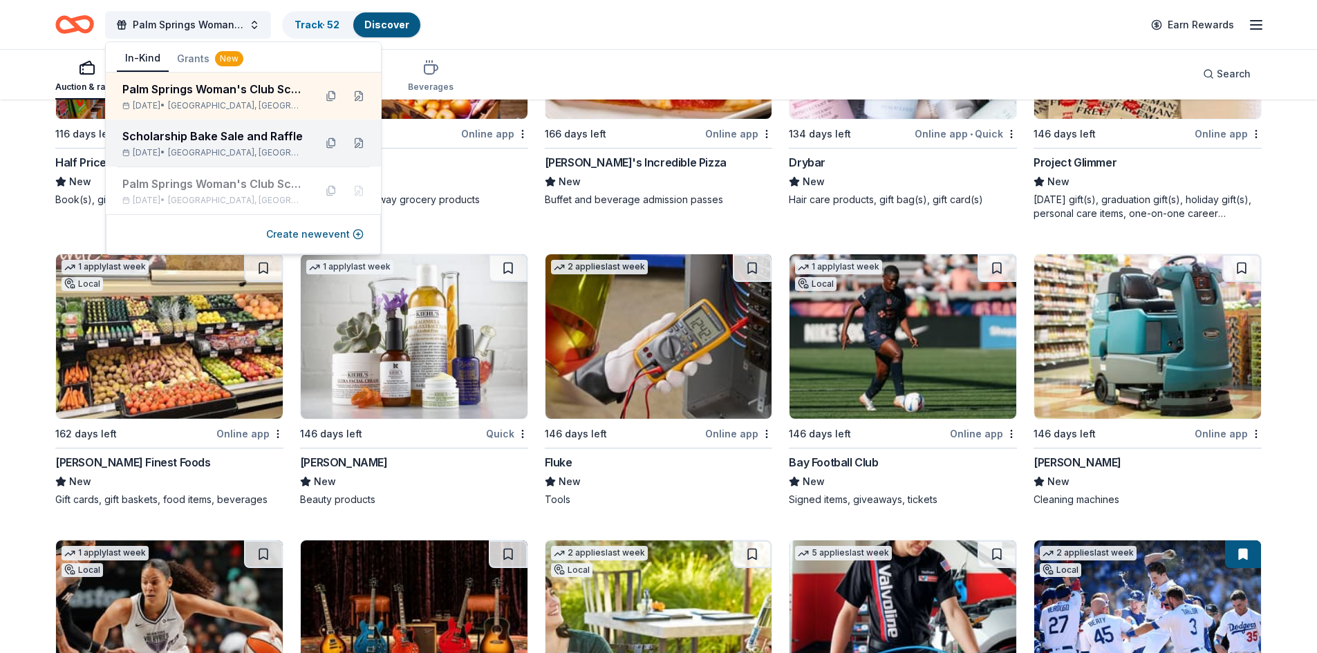
click at [250, 139] on div "Scholarship Bake Sale and Raffle" at bounding box center [212, 136] width 181 height 17
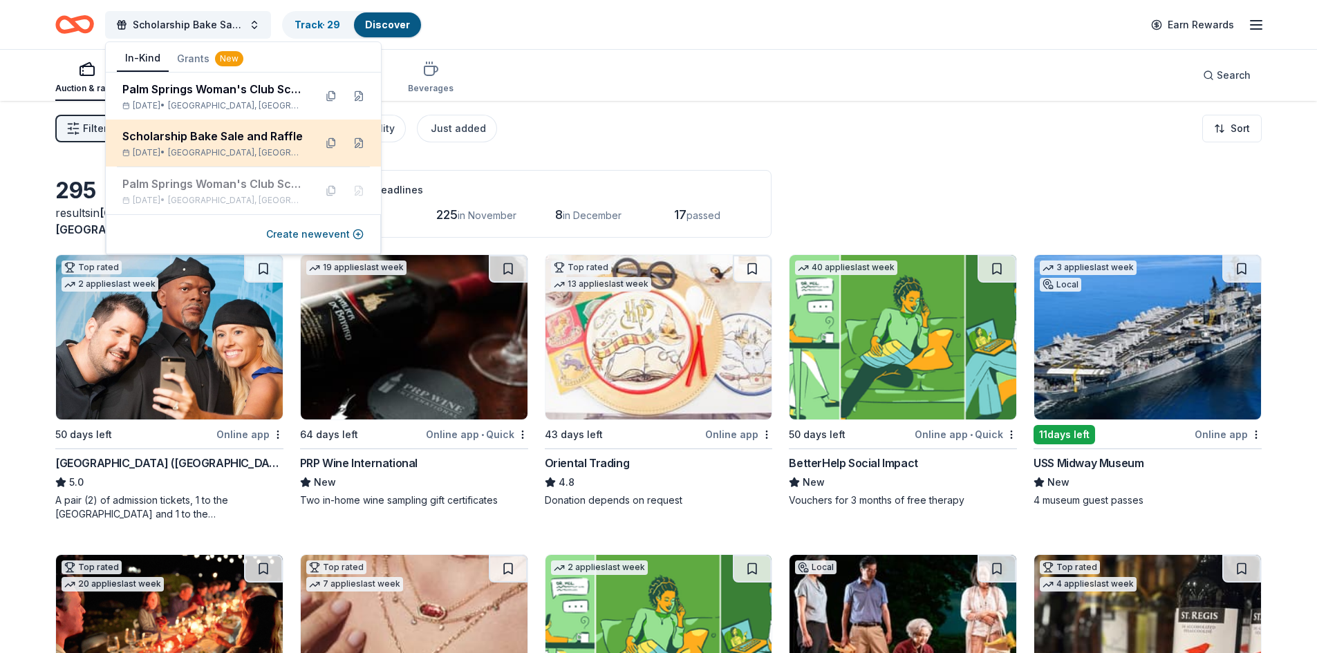
click at [174, 144] on div "Scholarship Bake Sale and Raffle Dec 11, 2025 • Palm Springs, CA" at bounding box center [212, 143] width 181 height 30
click at [706, 134] on div "Filter 2 Application methods Causes Eligibility Just added Sort" at bounding box center [658, 128] width 1317 height 55
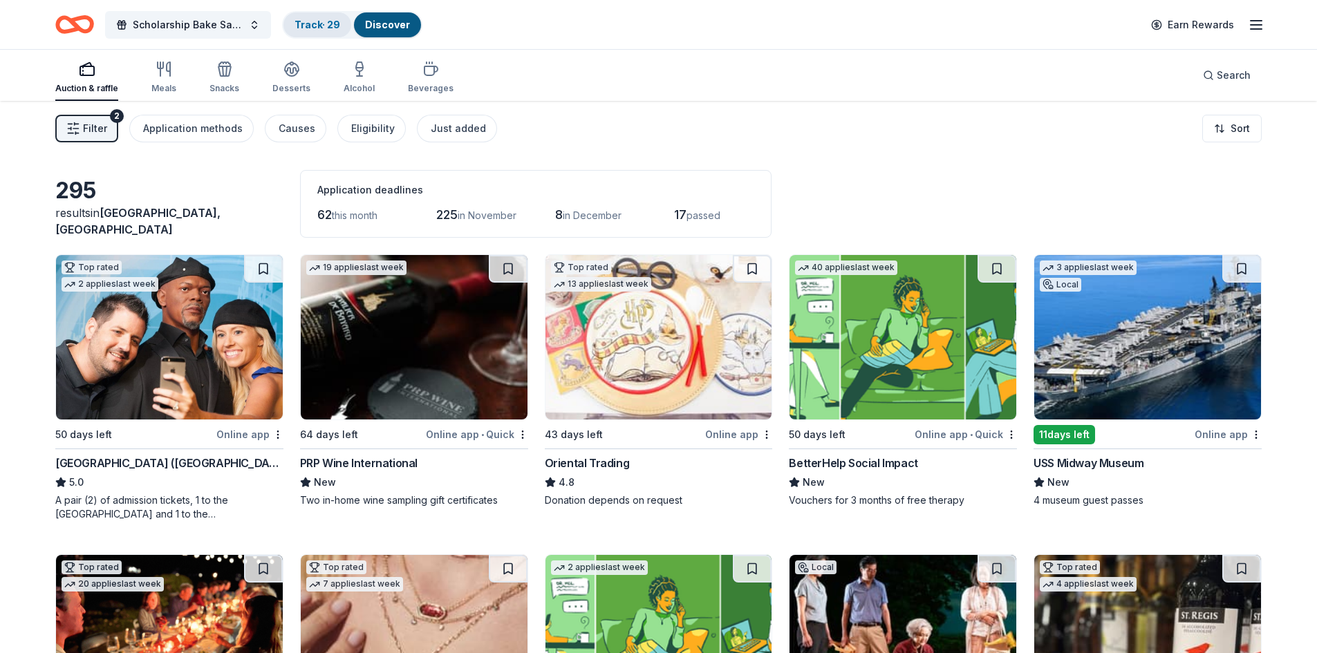
click at [313, 24] on link "Track · 29" at bounding box center [317, 25] width 46 height 12
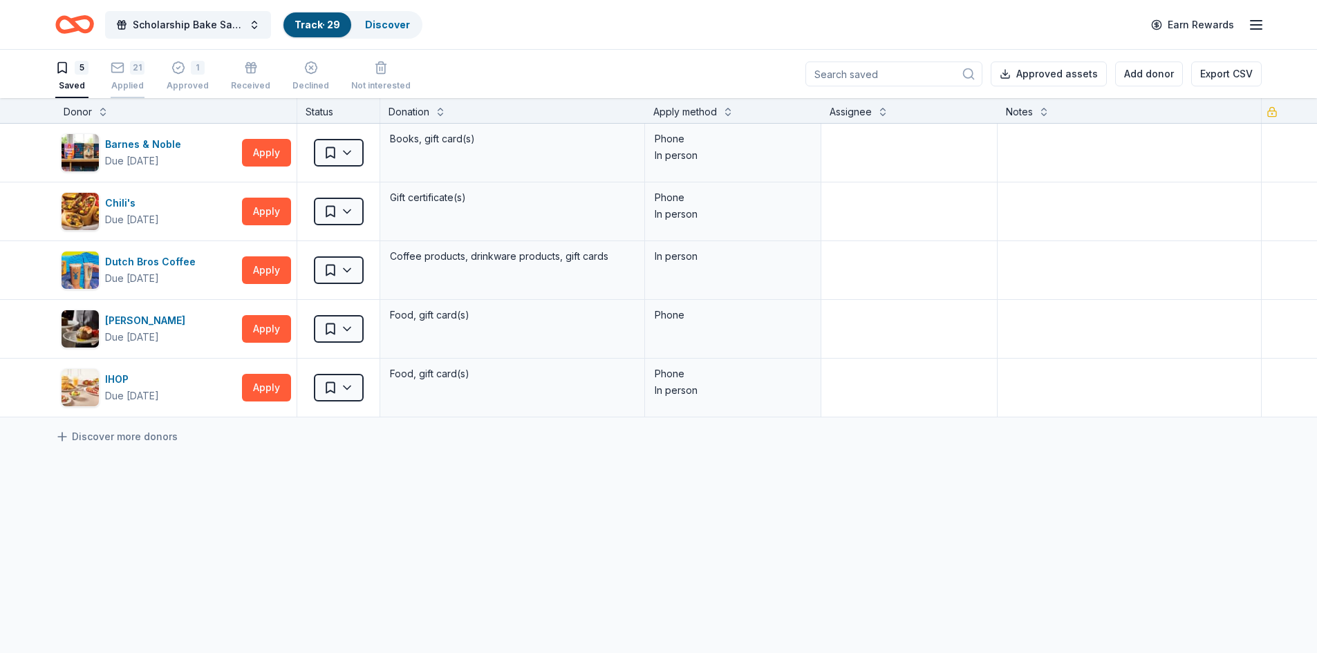
click at [115, 74] on icon "button" at bounding box center [118, 68] width 14 height 14
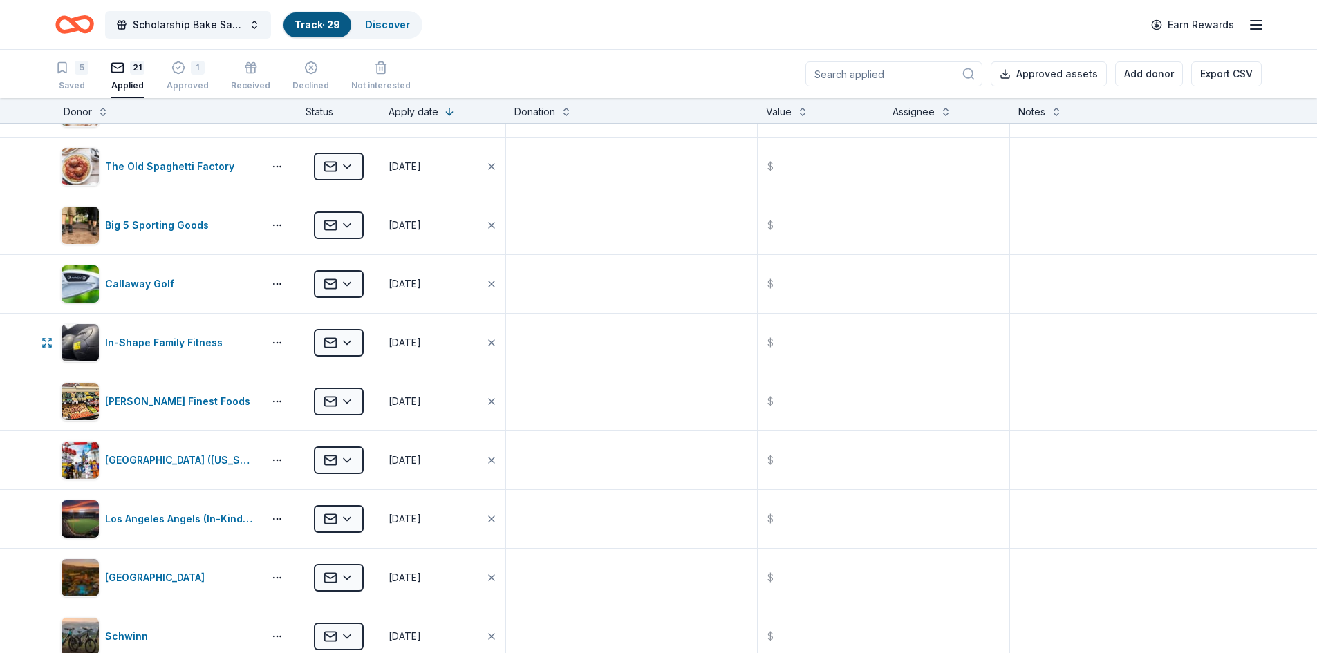
scroll to position [830, 0]
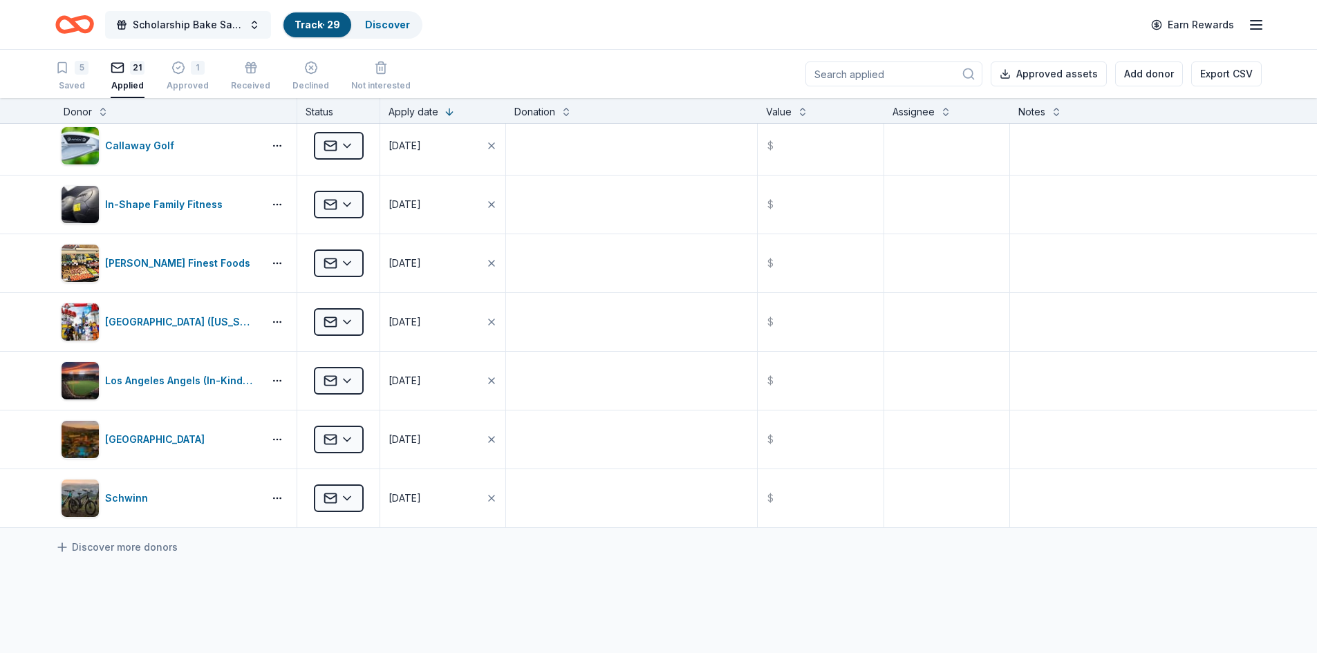
click at [175, 26] on span "Scholarship Bake Sale and Raffle" at bounding box center [188, 25] width 111 height 17
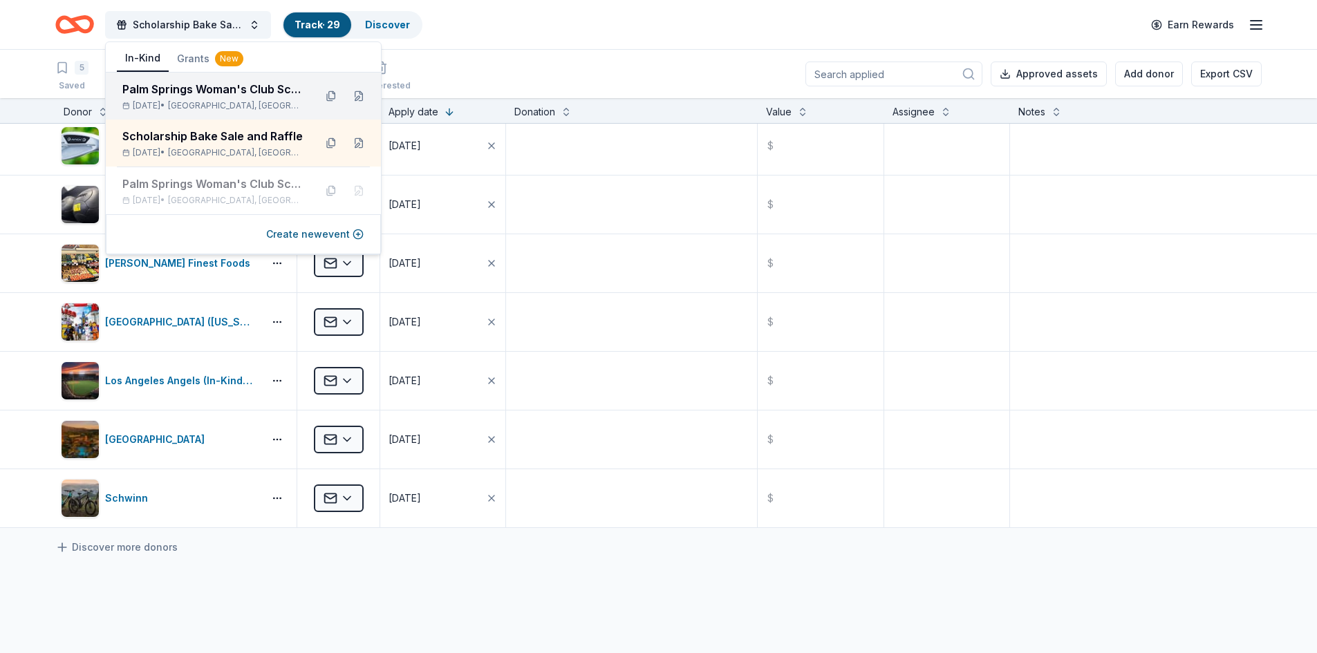
click at [232, 90] on div "Palm Springs Woman's Club Scholarship Event" at bounding box center [212, 89] width 181 height 17
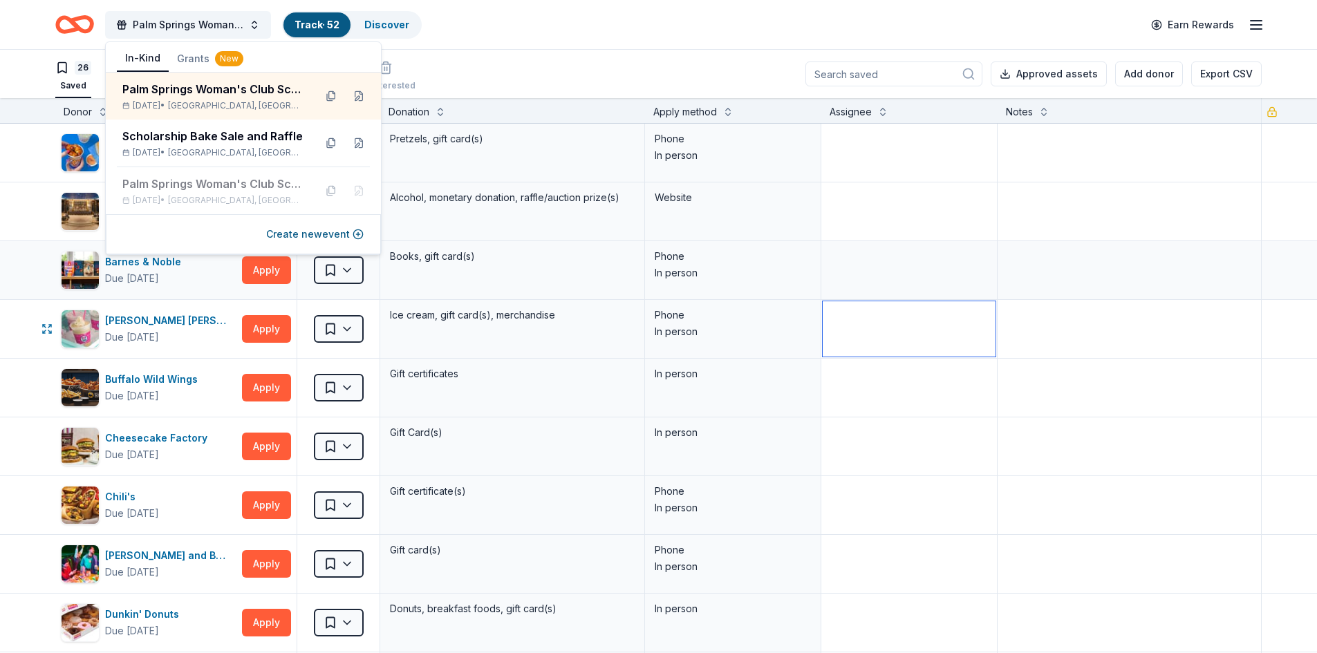
drag, startPoint x: 846, startPoint y: 331, endPoint x: 762, endPoint y: 268, distance: 104.7
click at [846, 331] on textarea at bounding box center [909, 328] width 173 height 55
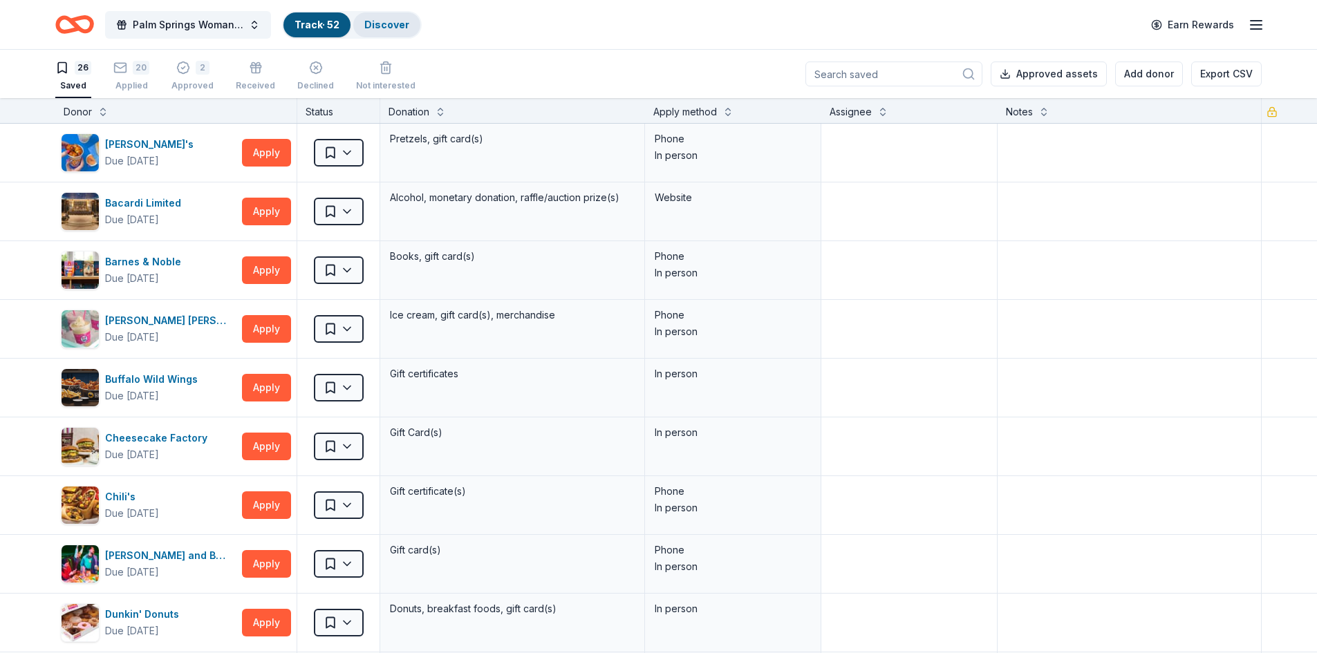
click at [392, 23] on link "Discover" at bounding box center [386, 25] width 45 height 12
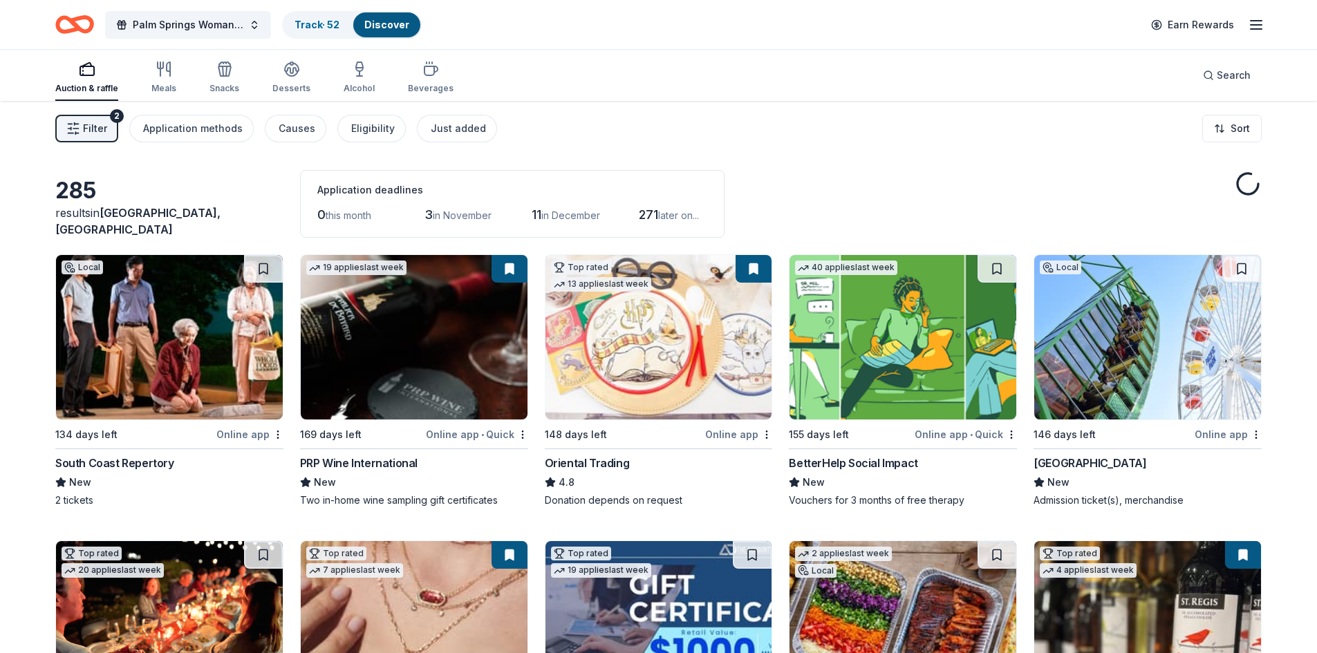
click at [76, 124] on line "button" at bounding box center [77, 124] width 4 height 0
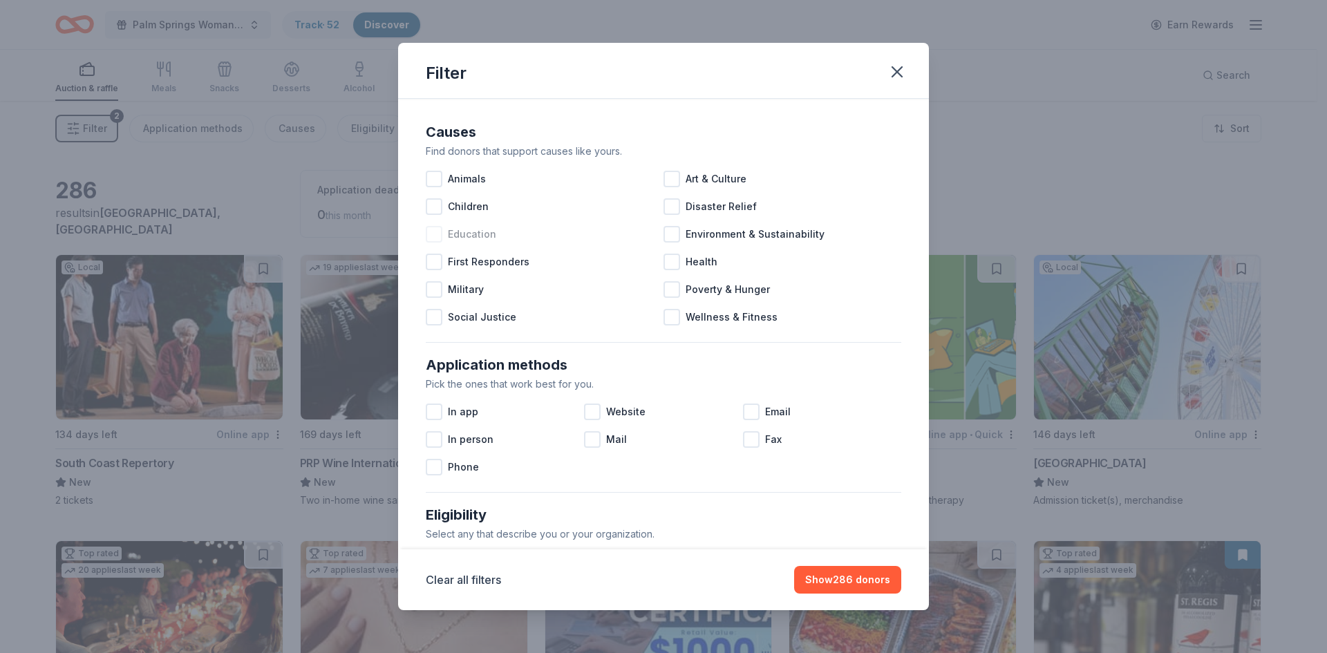
click at [449, 238] on span "Education" at bounding box center [472, 234] width 48 height 17
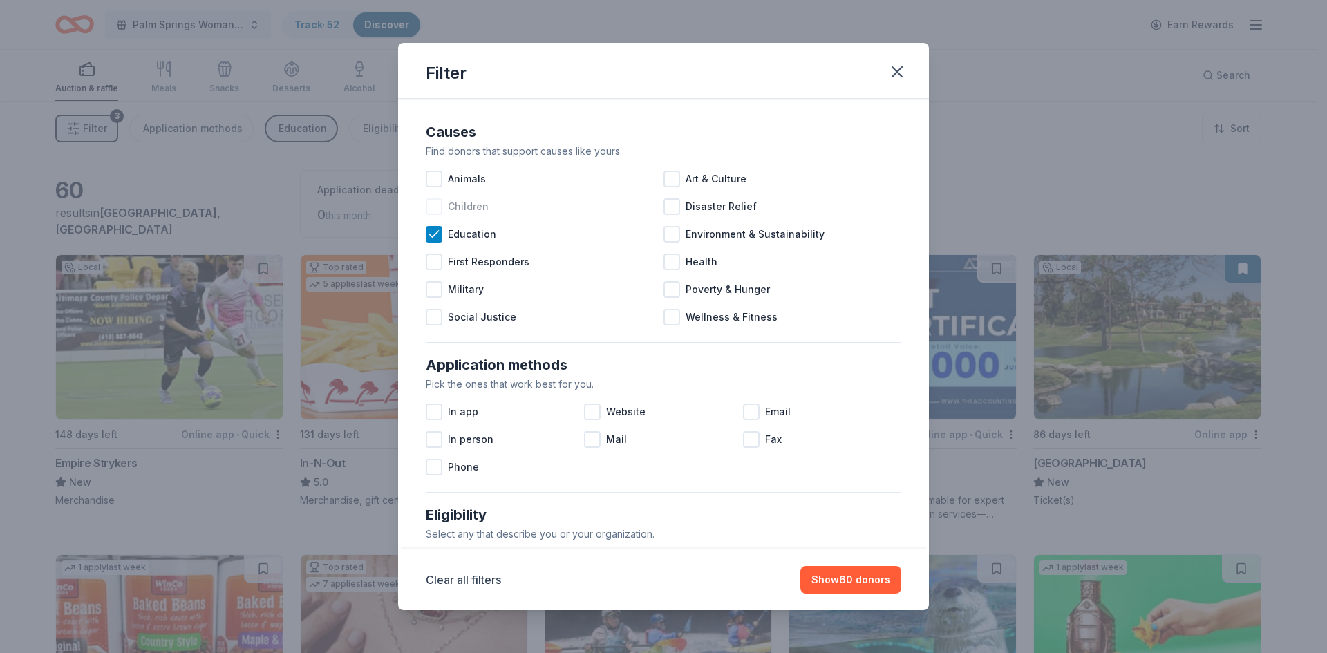
click at [461, 212] on span "Children" at bounding box center [468, 206] width 41 height 17
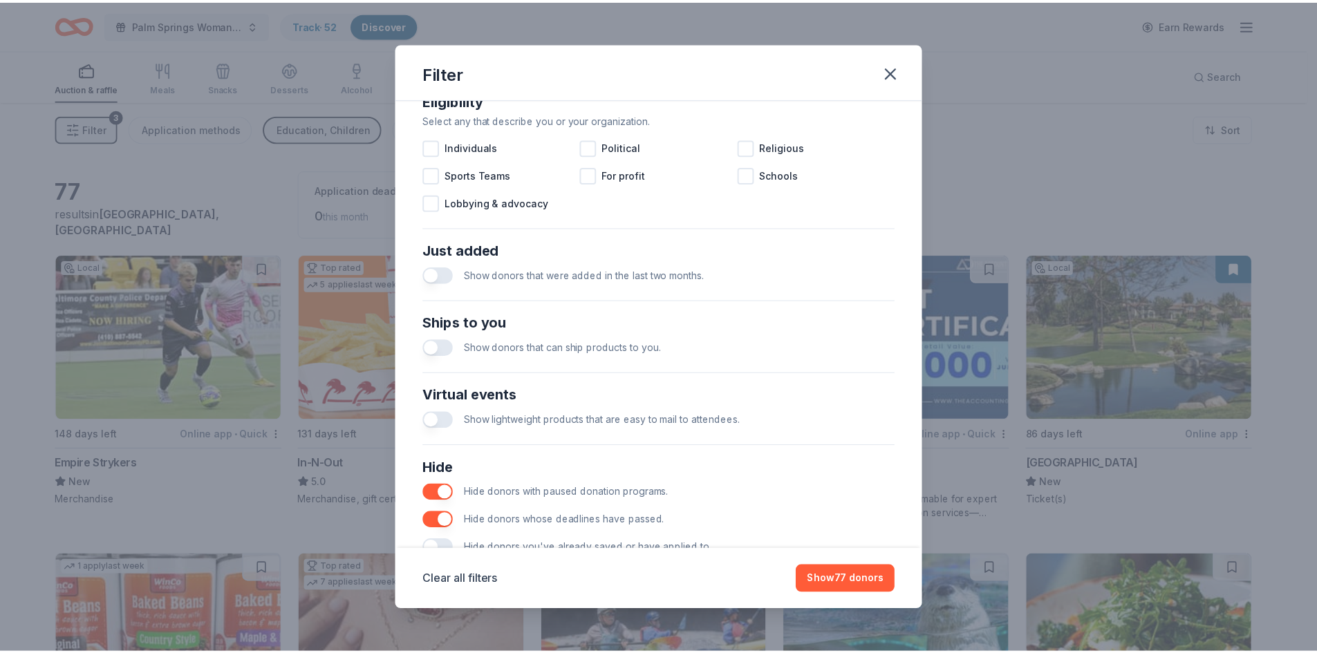
scroll to position [460, 0]
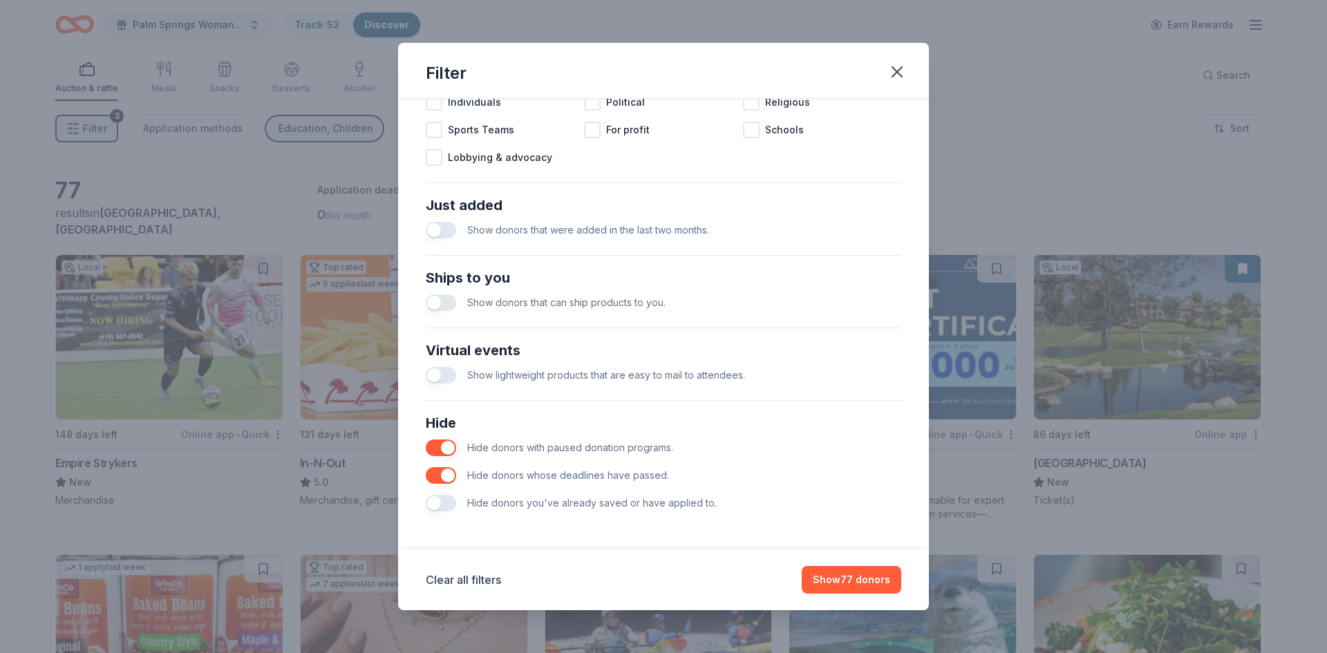
click at [439, 502] on button "button" at bounding box center [441, 503] width 30 height 17
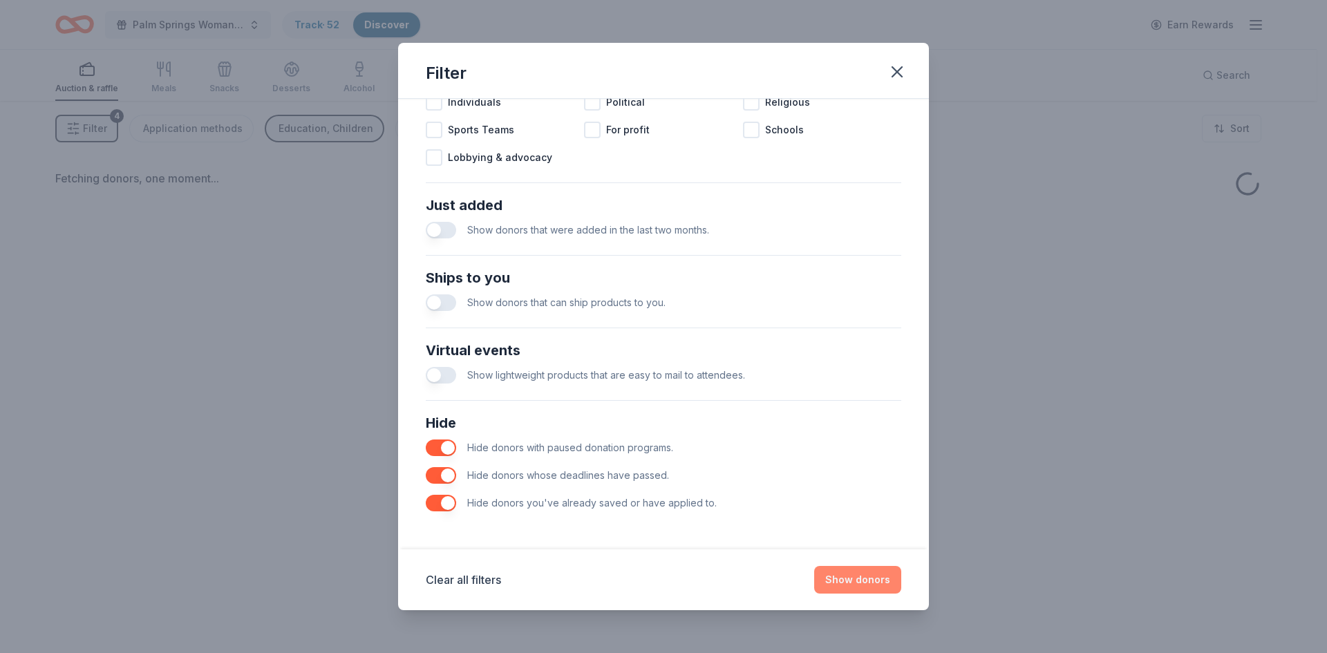
click at [851, 581] on button "Show donors" at bounding box center [857, 580] width 87 height 28
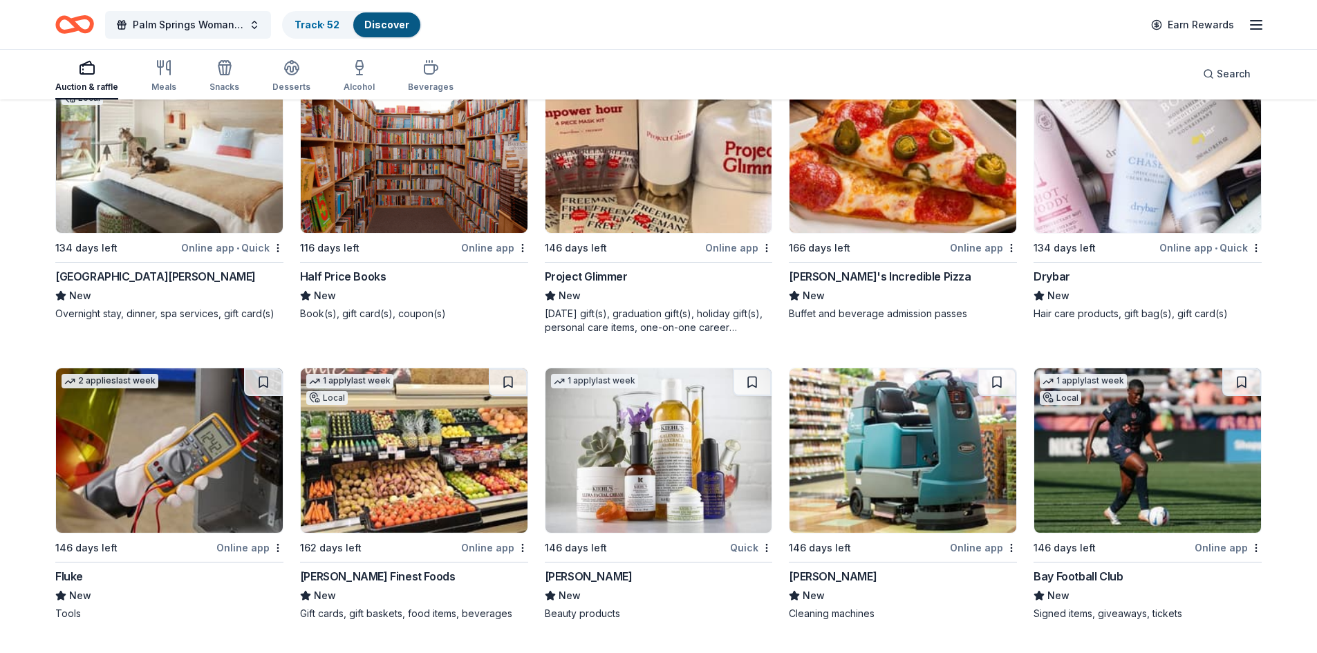
scroll to position [1866, 0]
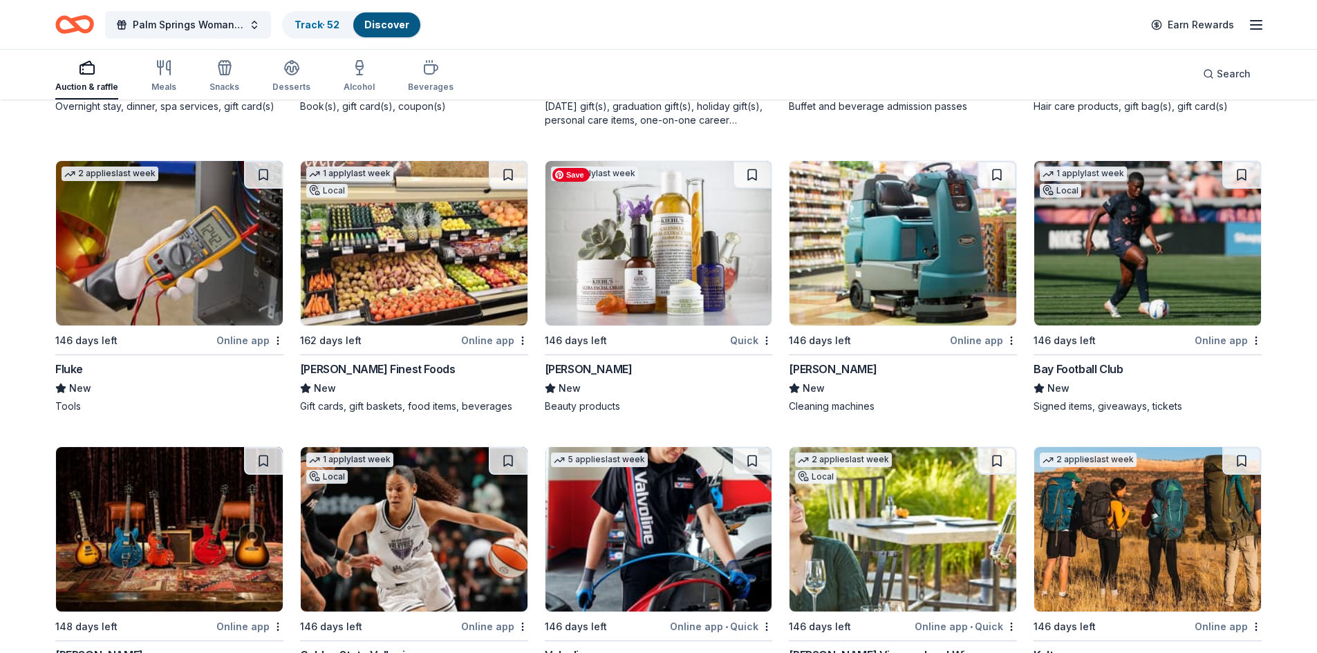
click at [630, 302] on img at bounding box center [658, 243] width 227 height 165
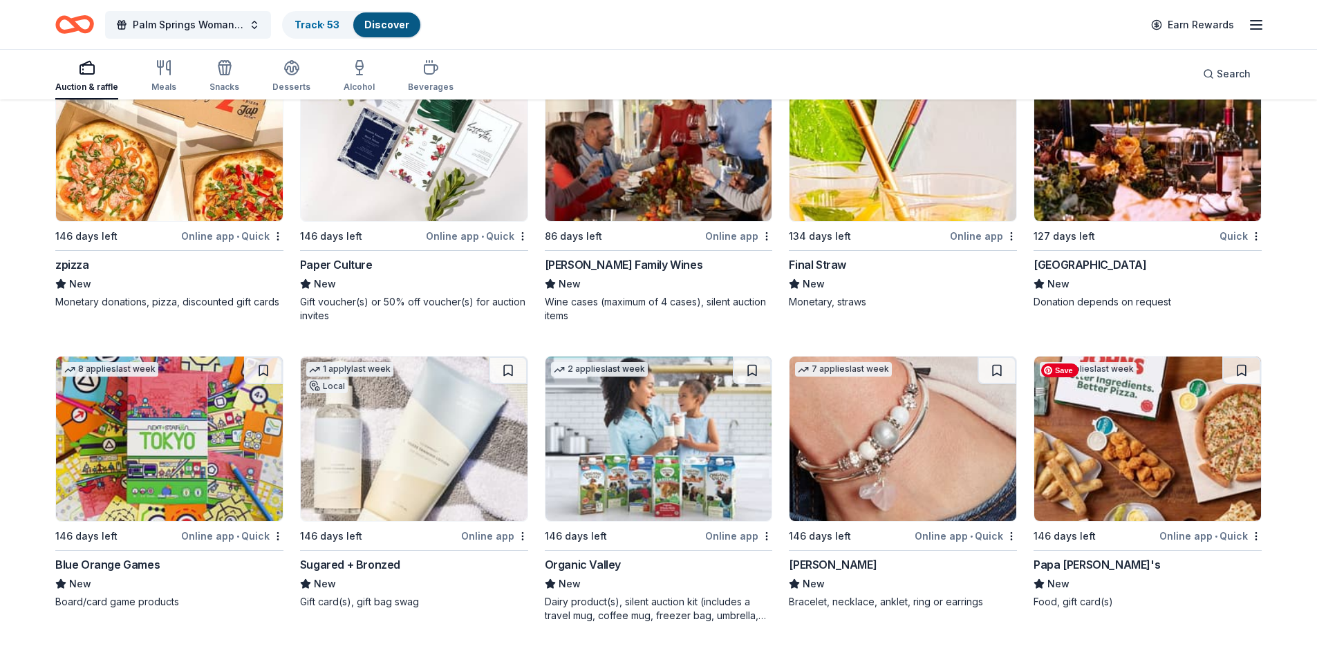
scroll to position [3389, 0]
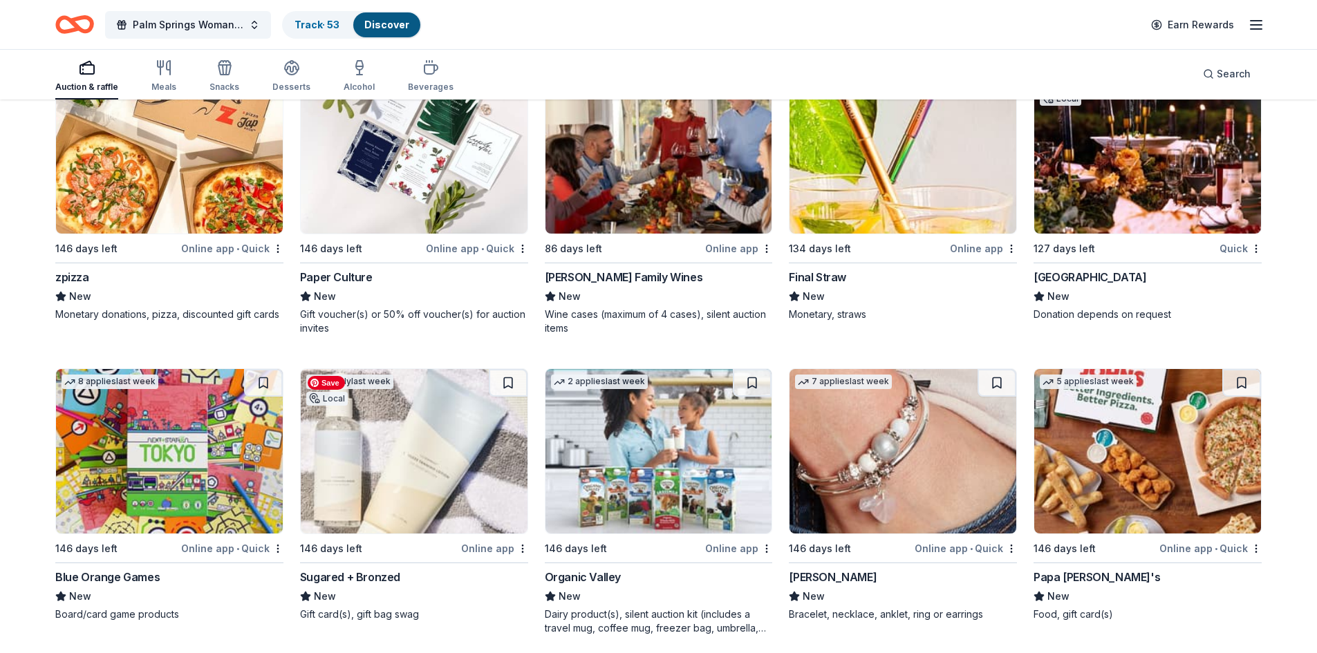
click at [442, 467] on img at bounding box center [414, 451] width 227 height 165
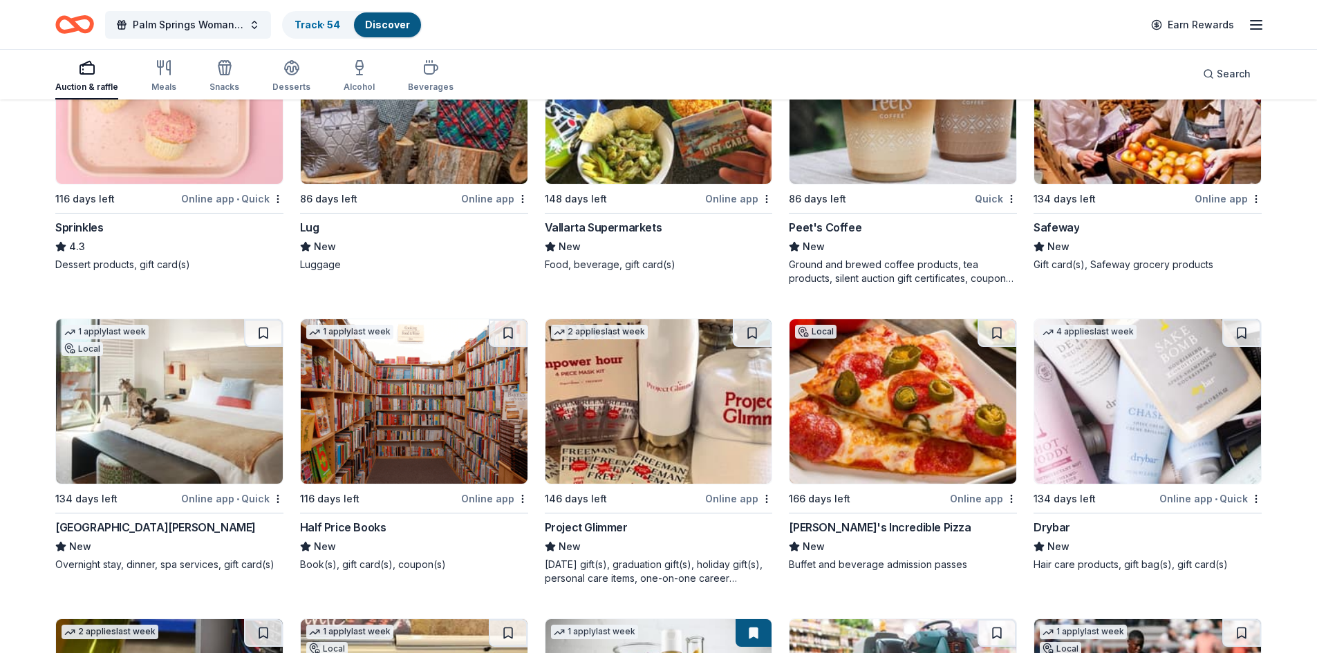
scroll to position [1385, 0]
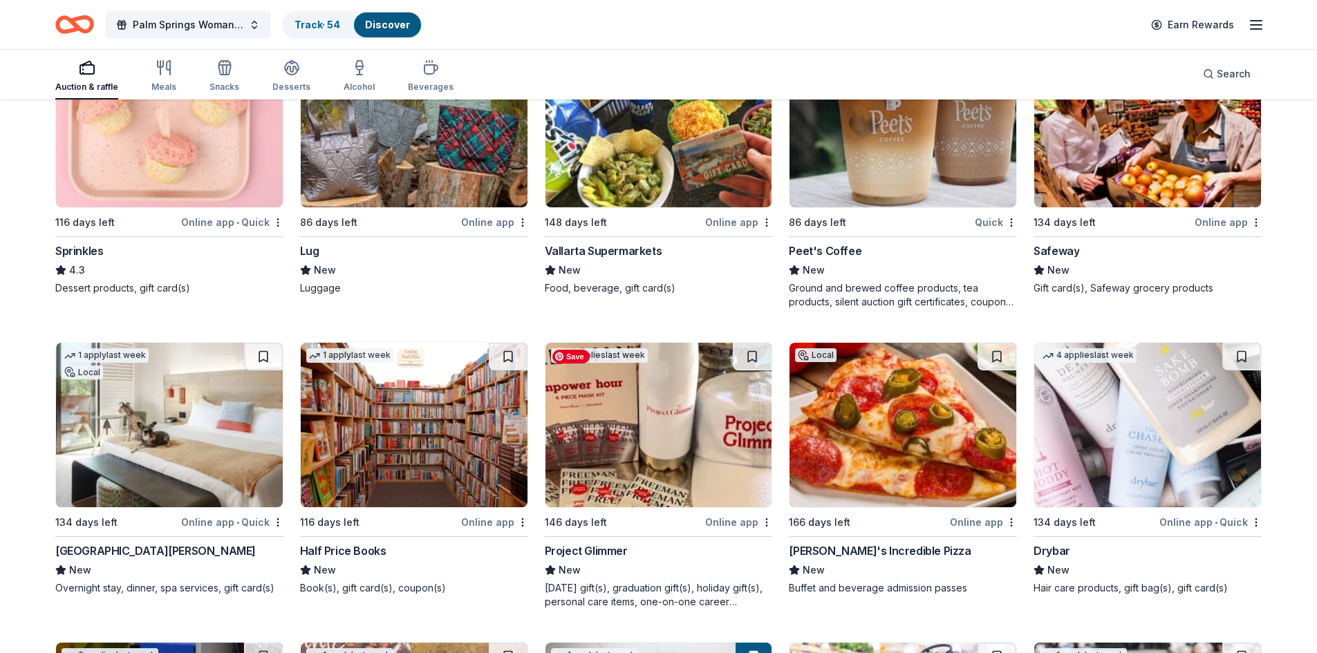
click at [631, 447] on img at bounding box center [658, 425] width 227 height 165
click at [1159, 455] on img at bounding box center [1147, 425] width 227 height 165
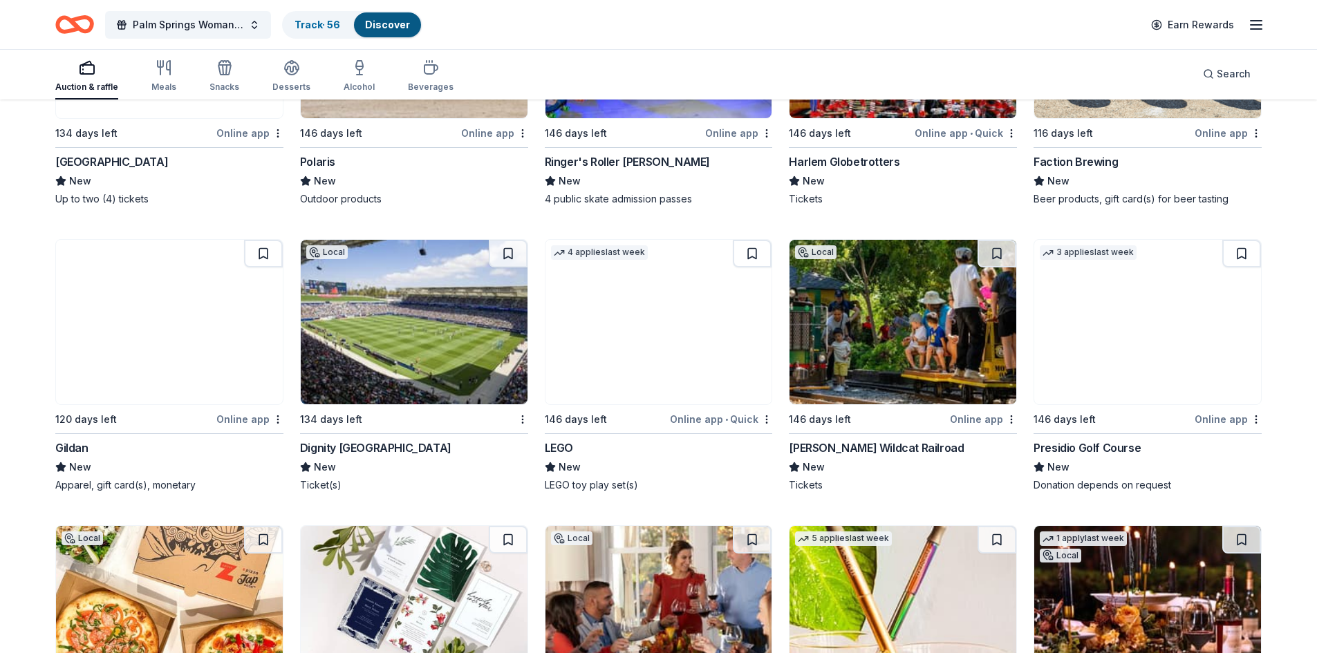
scroll to position [2925, 0]
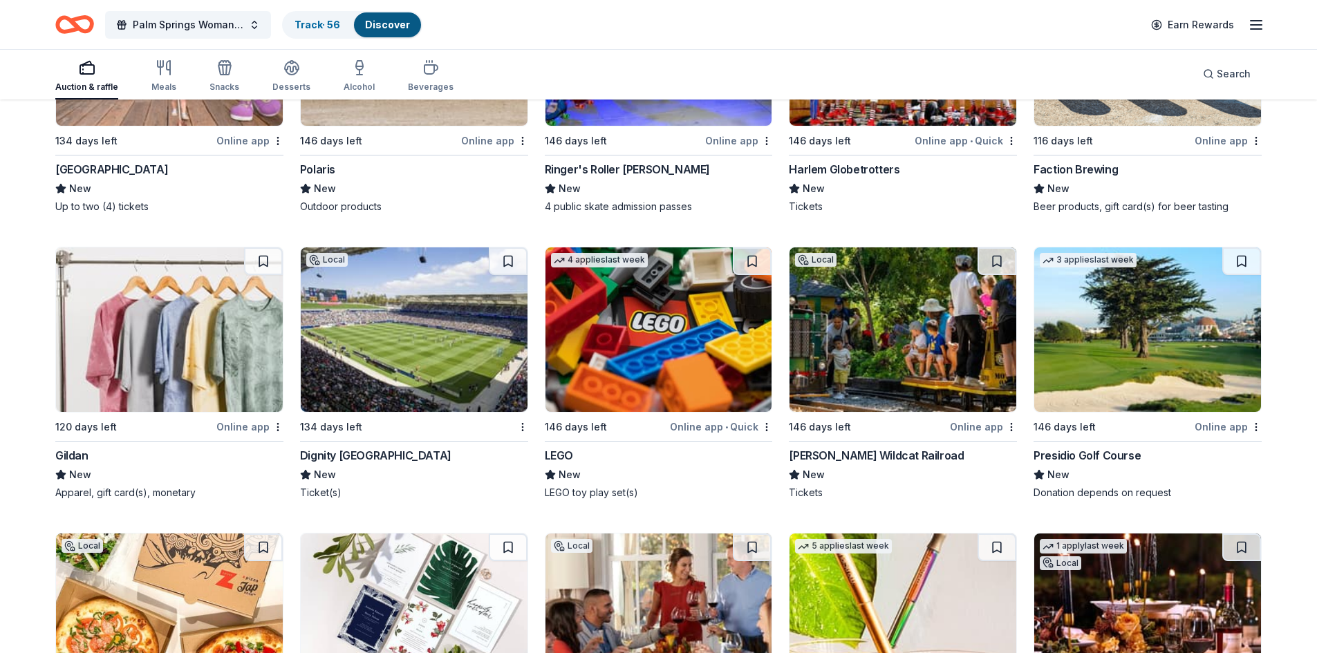
click at [916, 456] on div "Billy Jones Wildcat Railroad" at bounding box center [876, 455] width 175 height 17
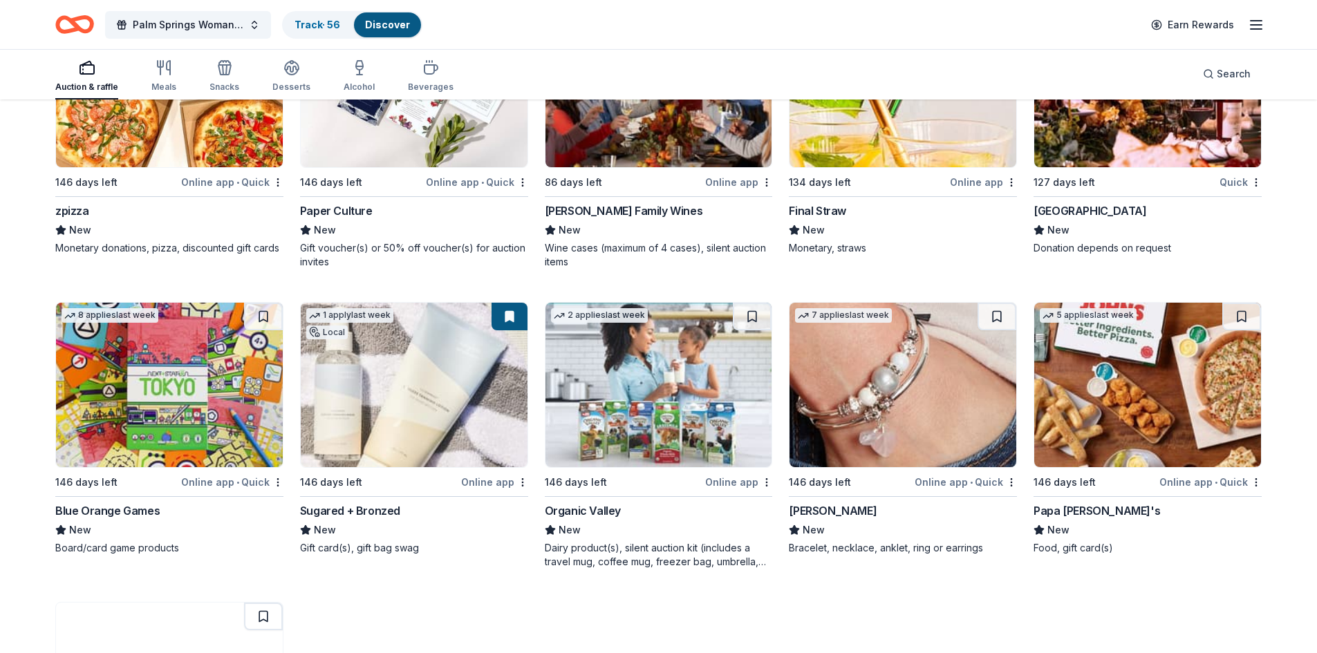
scroll to position [3478, 0]
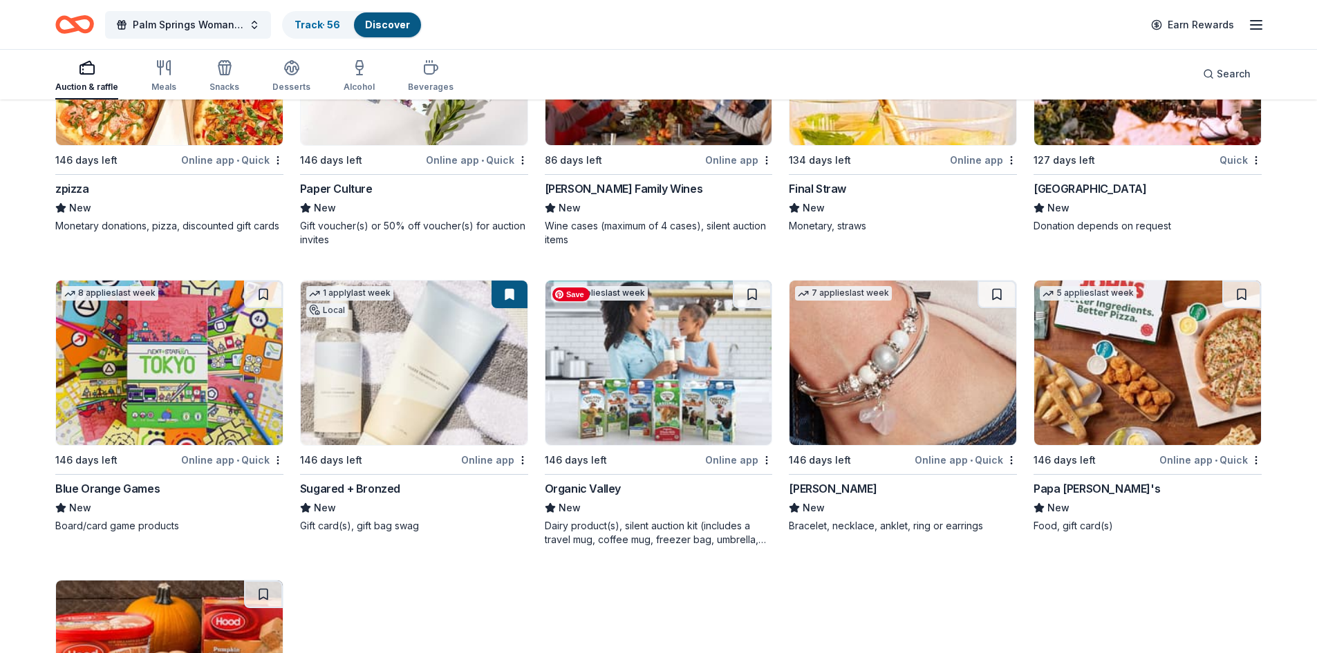
click at [704, 393] on img at bounding box center [658, 363] width 227 height 165
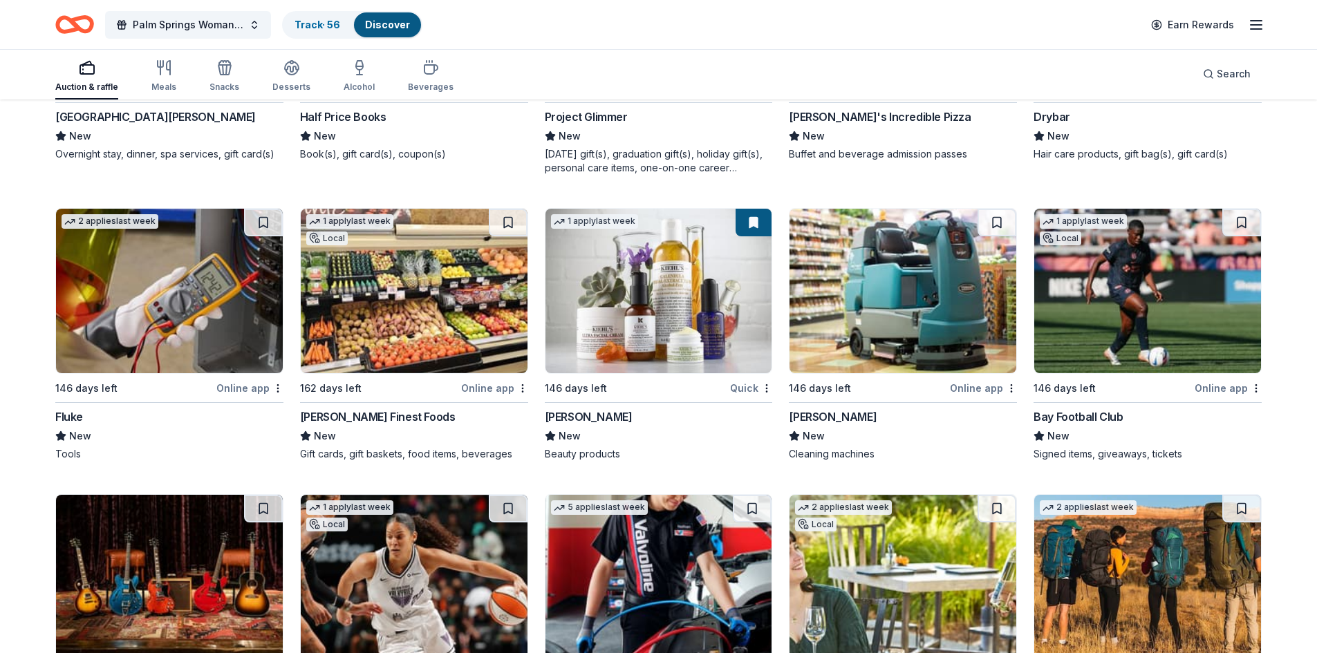
scroll to position [1335, 0]
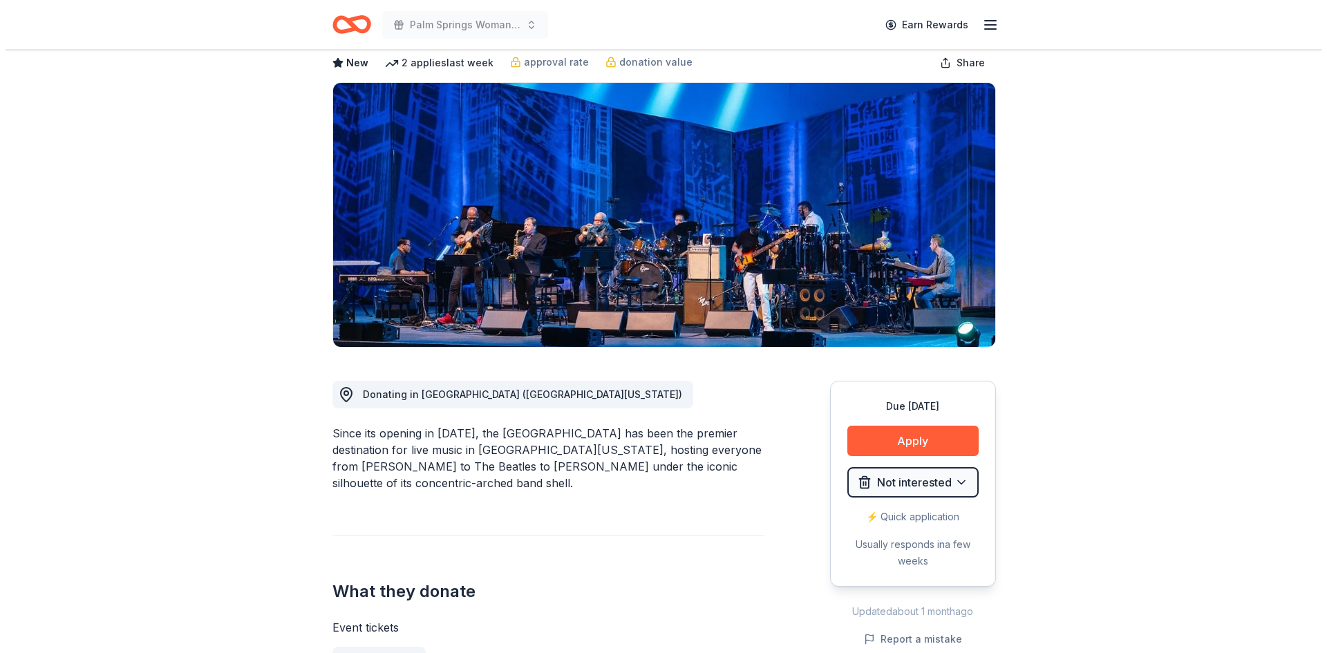
scroll to position [207, 0]
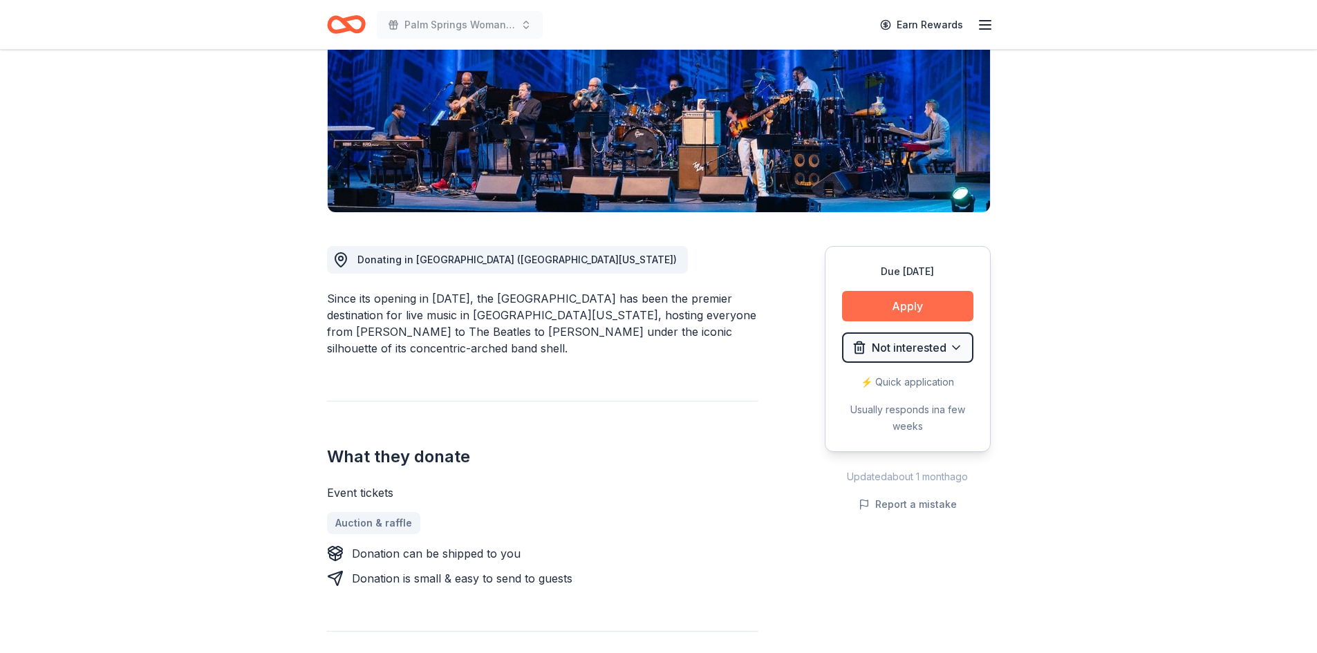
click at [881, 307] on button "Apply" at bounding box center [907, 306] width 131 height 30
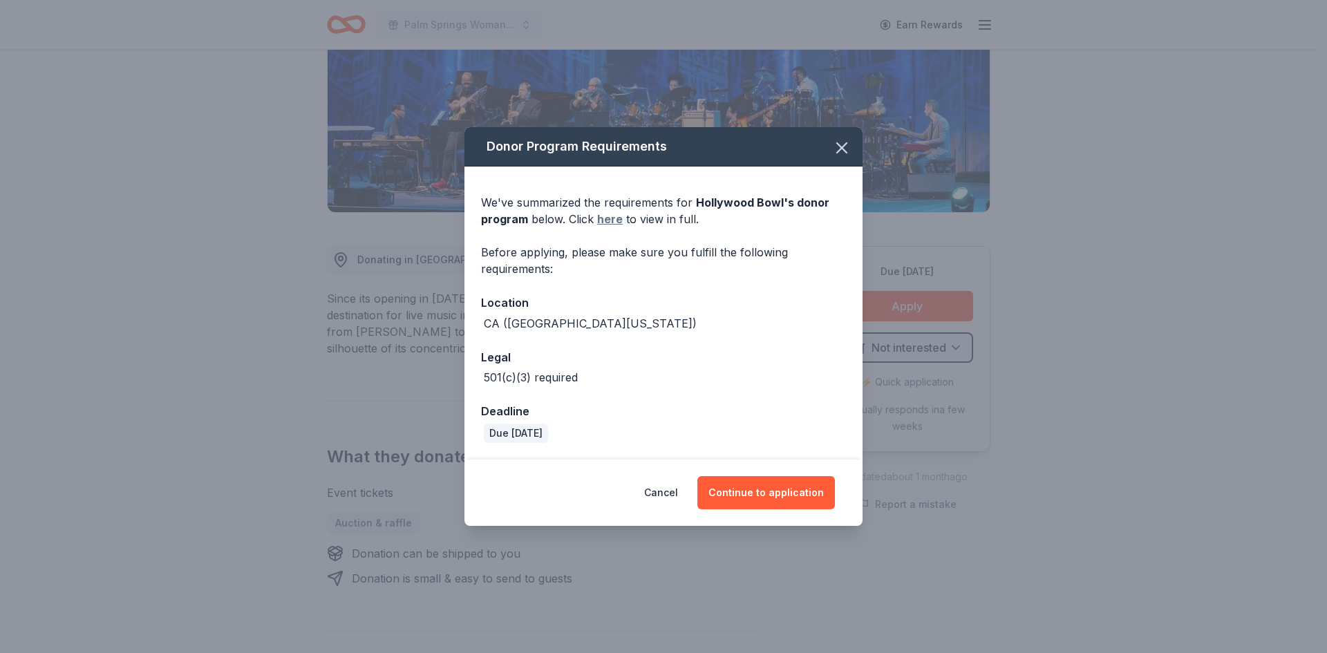
click at [606, 222] on link "here" at bounding box center [610, 219] width 26 height 17
